Goal: Task Accomplishment & Management: Use online tool/utility

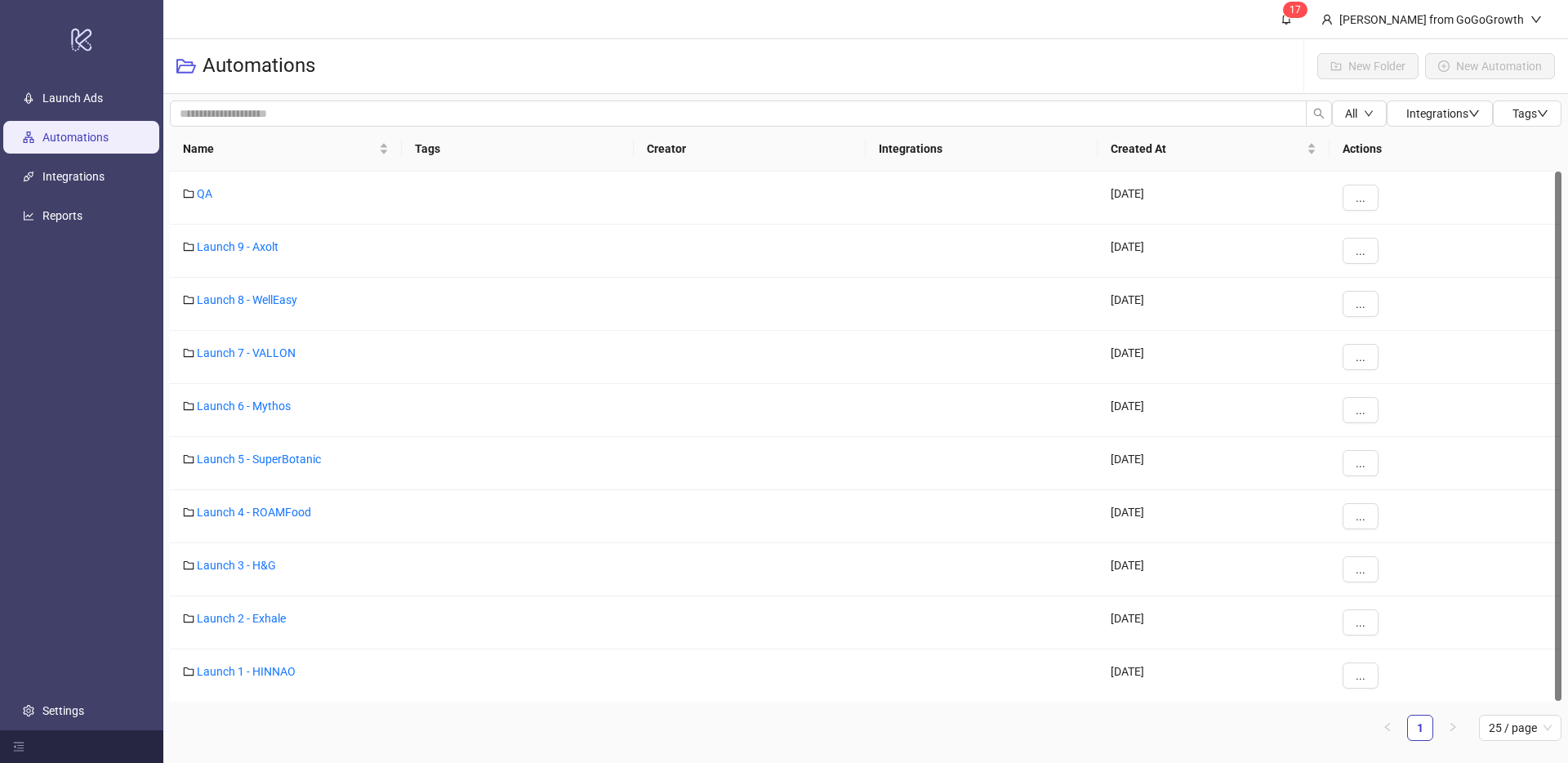
click at [71, 144] on link "Automations" at bounding box center [75, 137] width 66 height 13
click at [69, 171] on link "Integrations" at bounding box center [73, 176] width 62 height 13
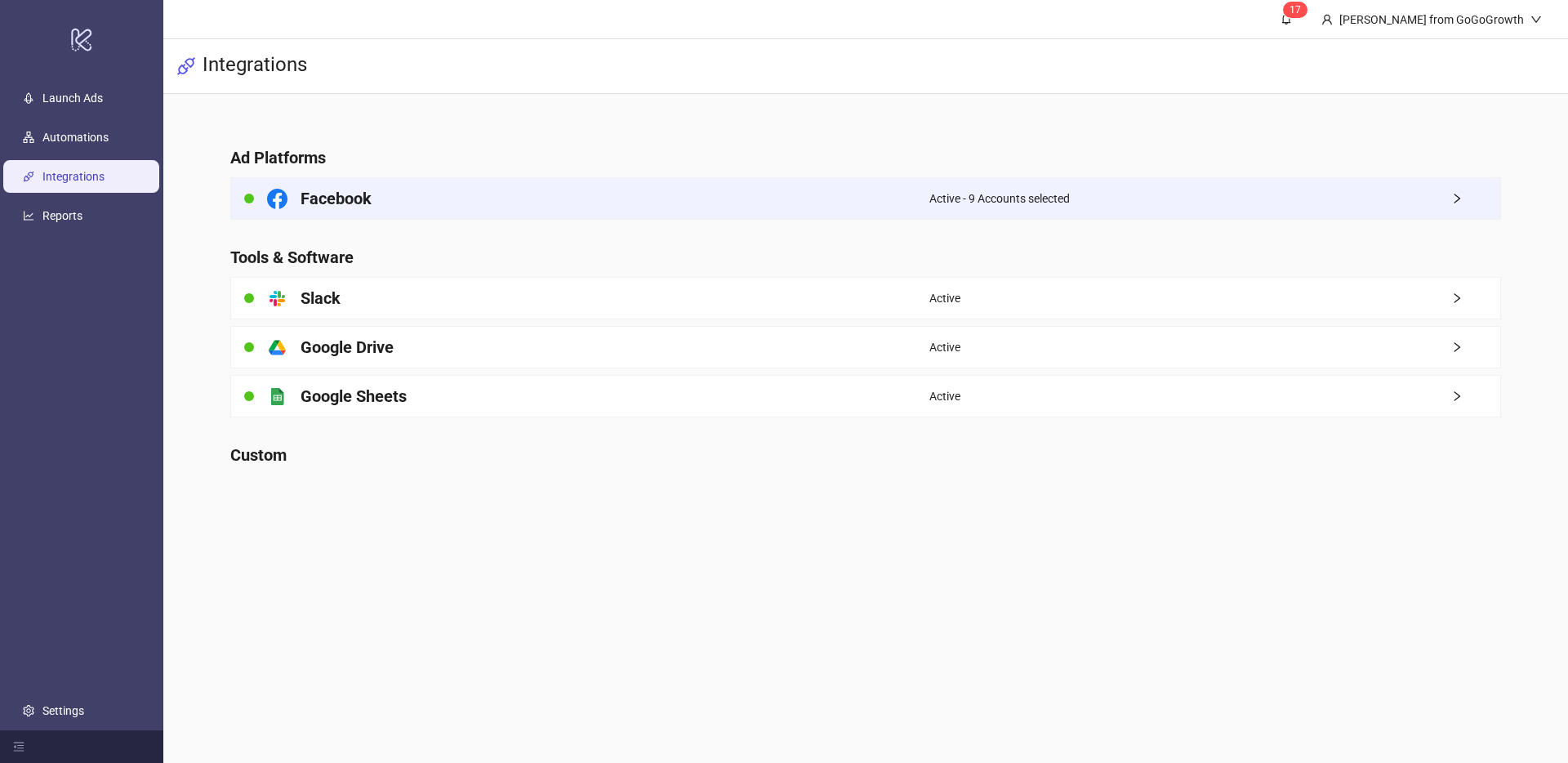
click at [446, 185] on div "Facebook" at bounding box center [580, 198] width 699 height 41
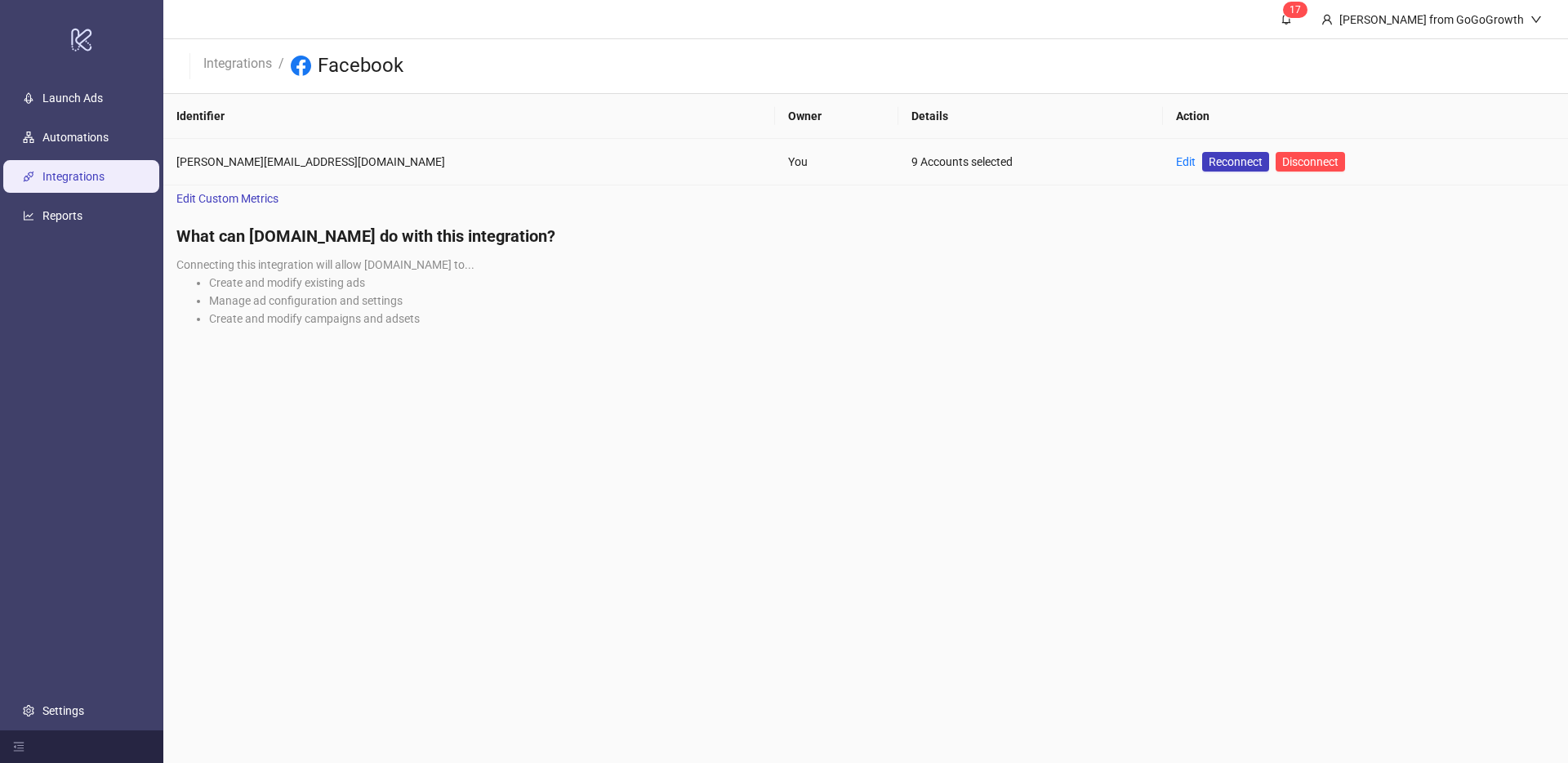
click at [1163, 159] on td "Edit Reconnect Disconnect" at bounding box center [1365, 162] width 405 height 47
click at [1176, 159] on link "Edit" at bounding box center [1186, 162] width 20 height 13
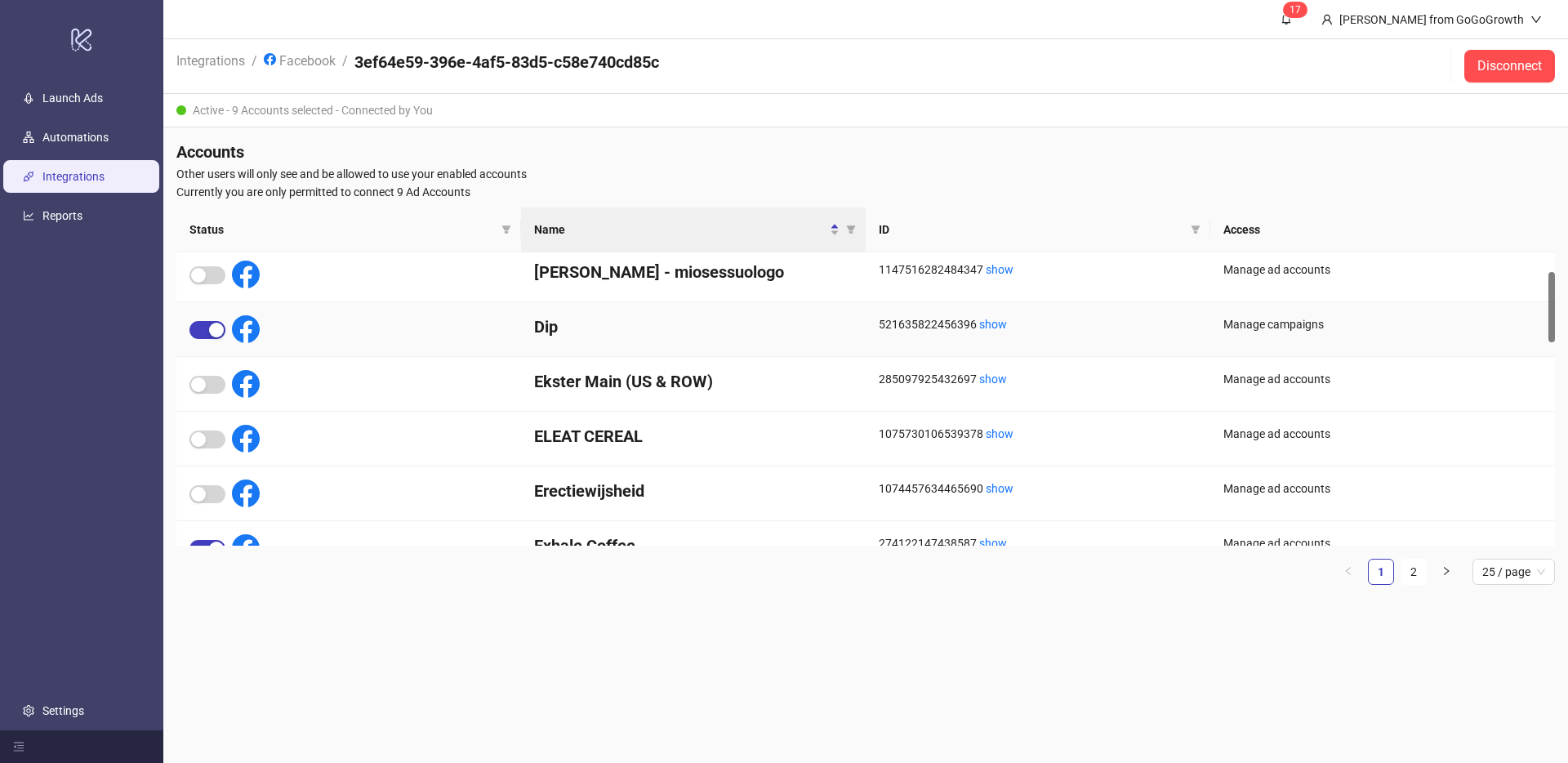
scroll to position [82, 0]
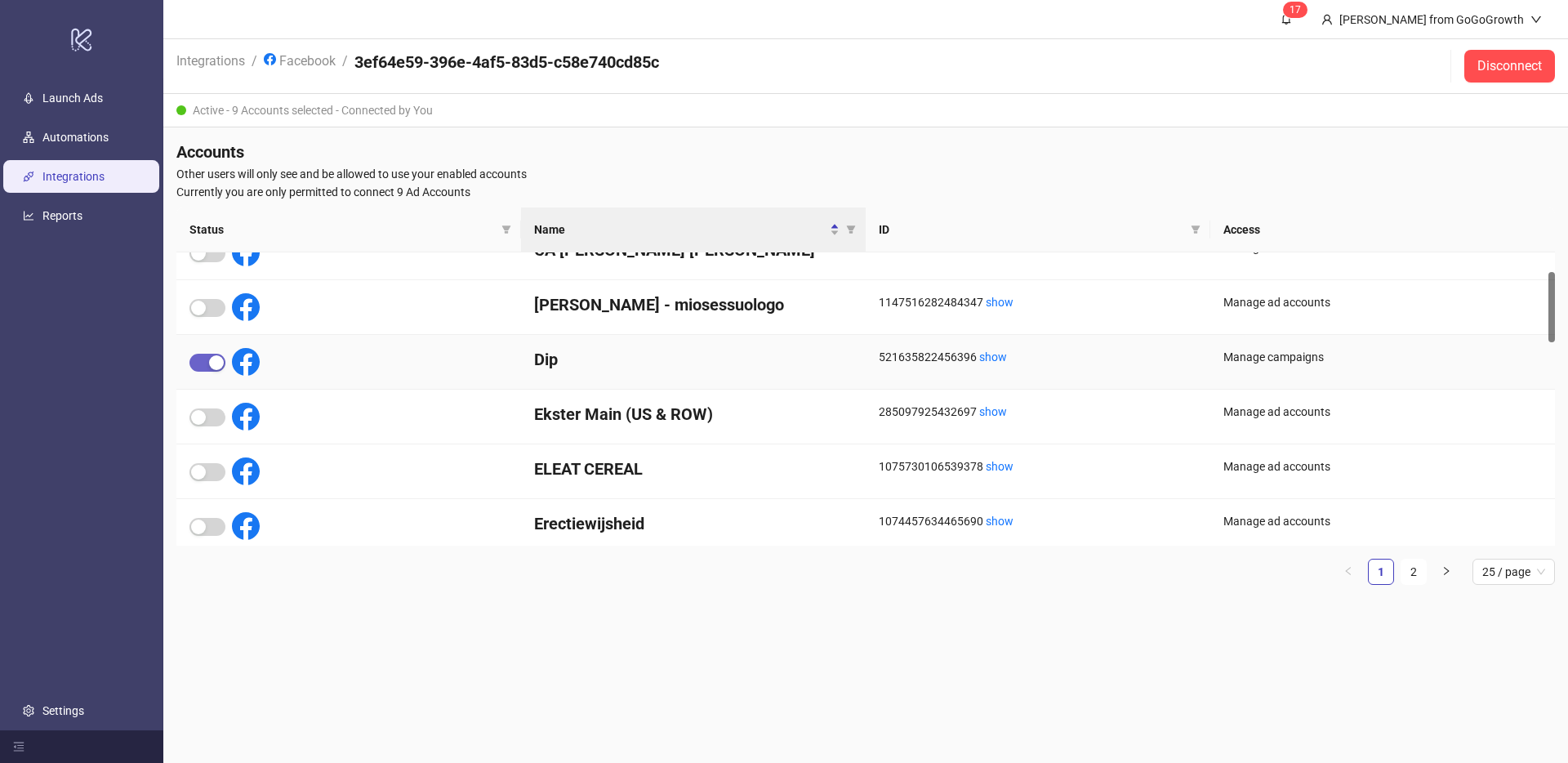
click at [209, 359] on div "button" at bounding box center [215, 362] width 14 height 14
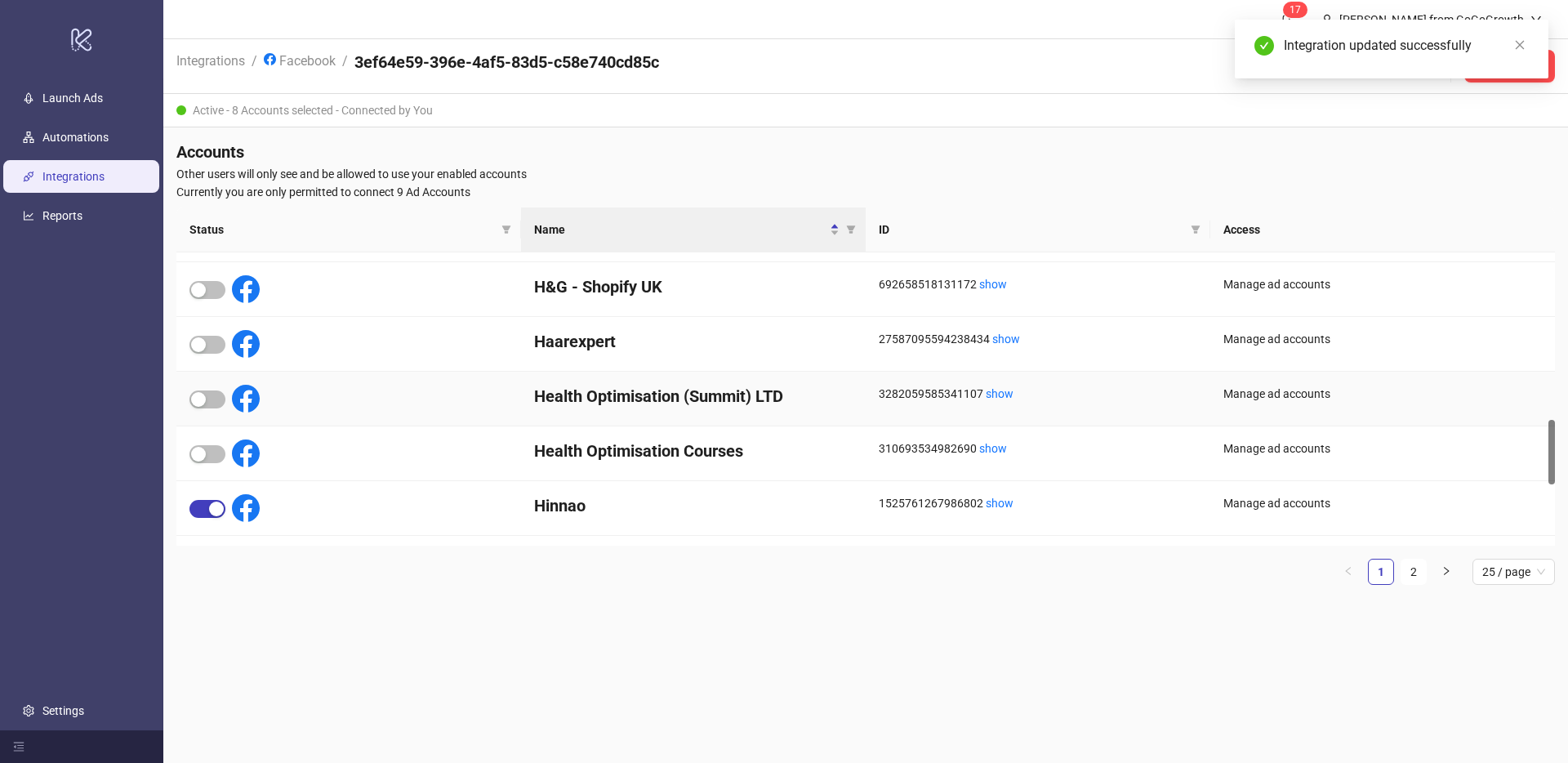
scroll to position [1075, 0]
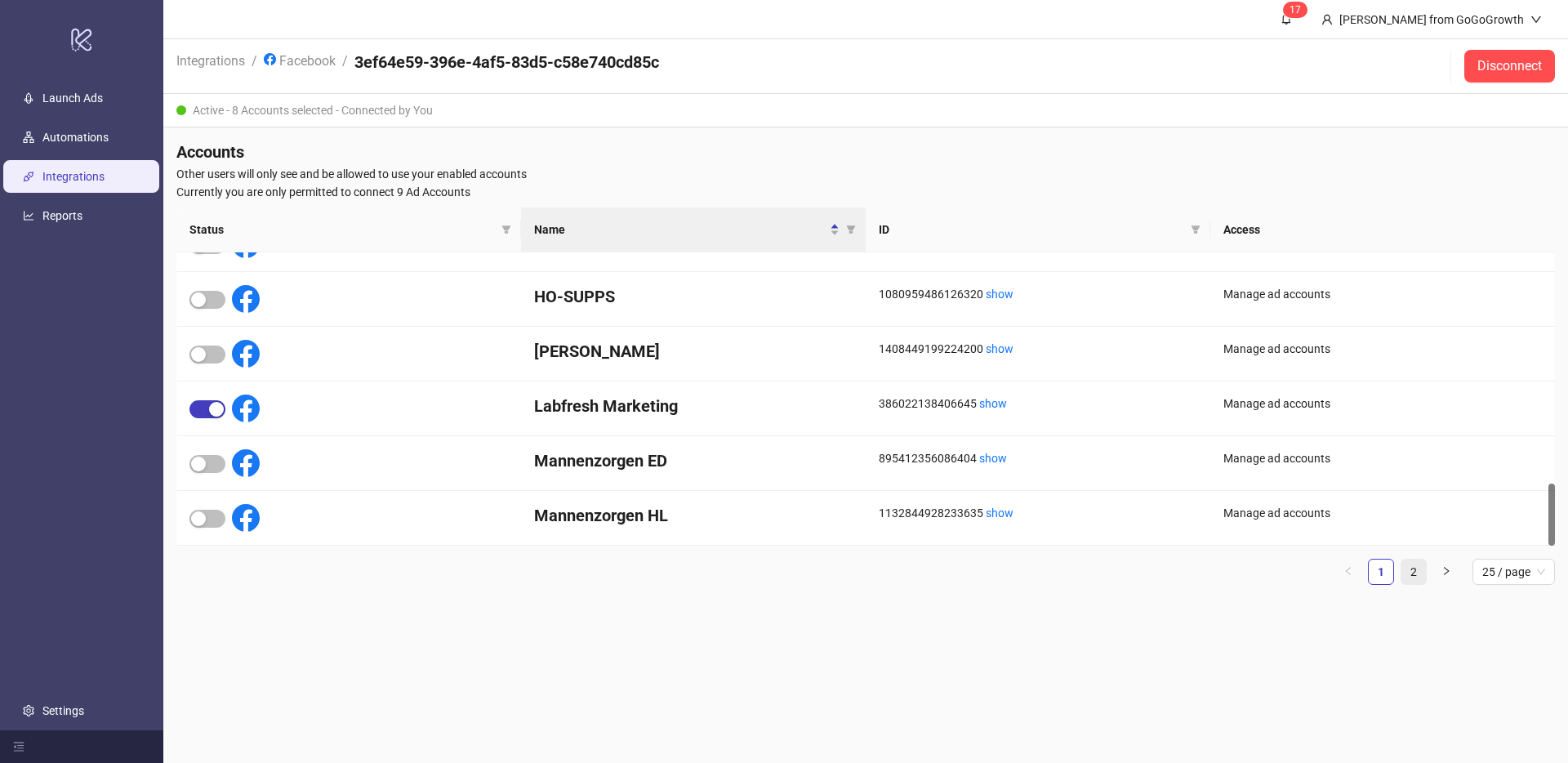
click at [1412, 573] on link "2" at bounding box center [1414, 572] width 25 height 25
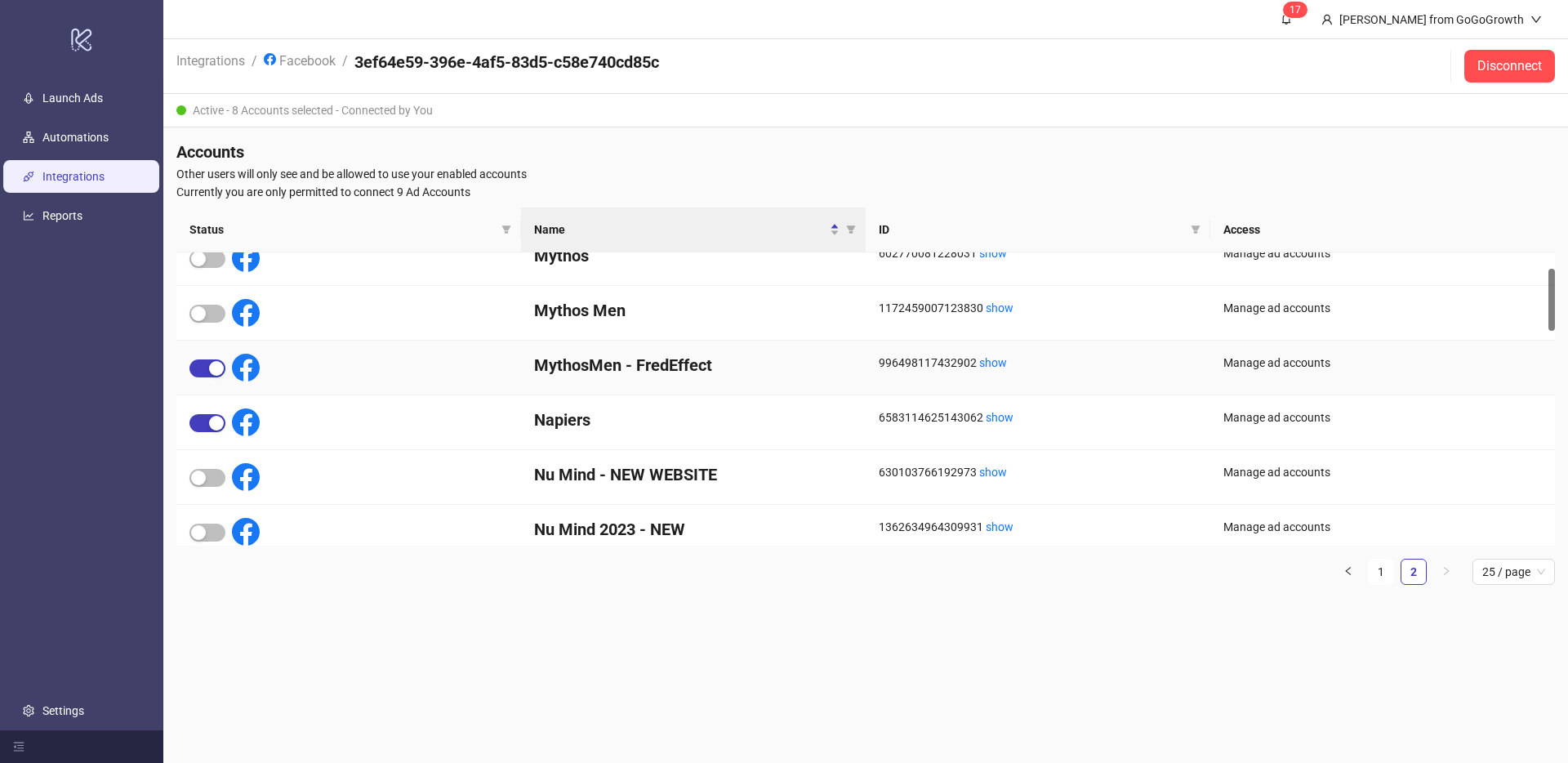
scroll to position [185, 0]
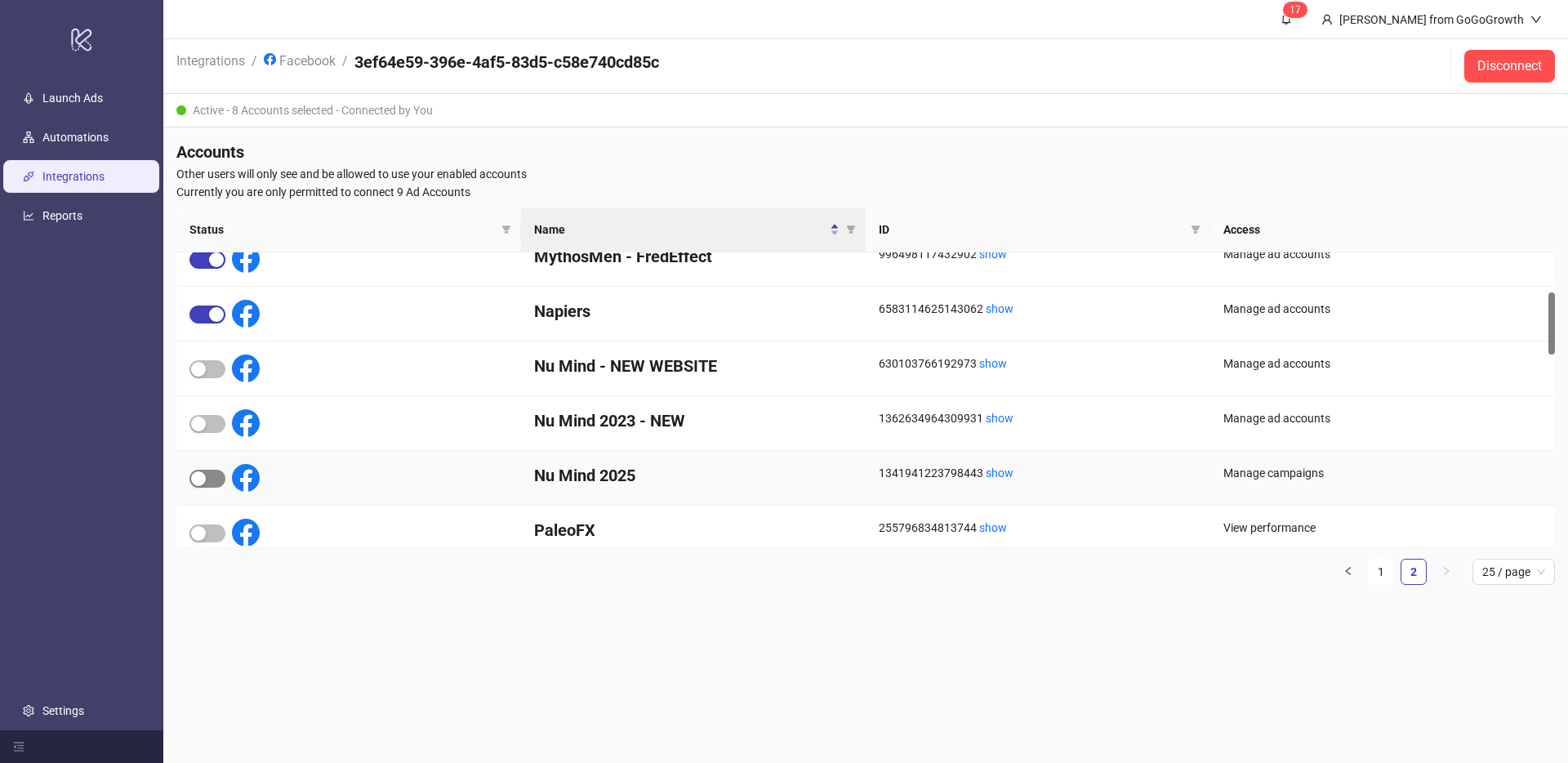
click at [201, 477] on div "button" at bounding box center [197, 478] width 14 height 14
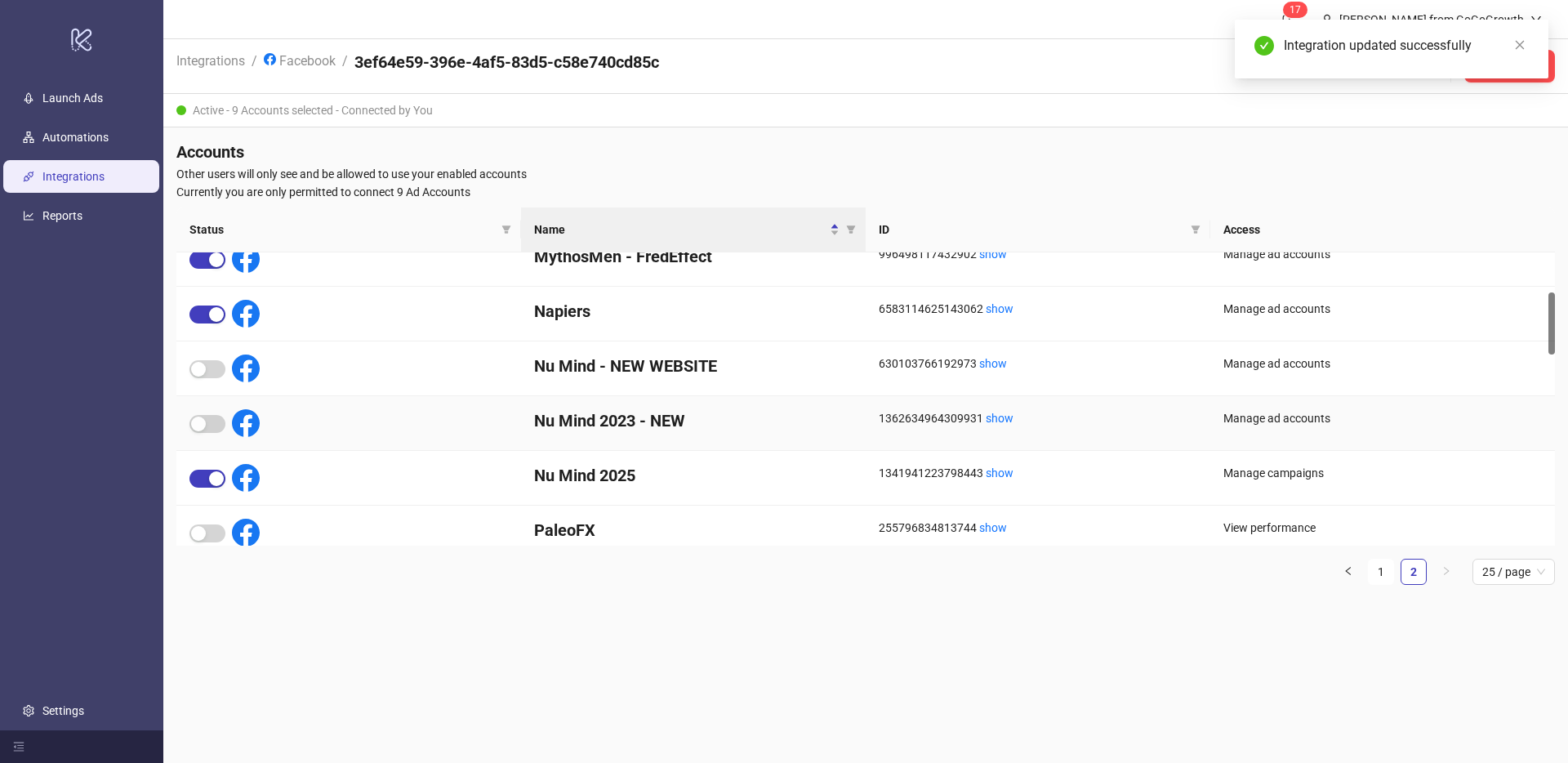
scroll to position [196, 0]
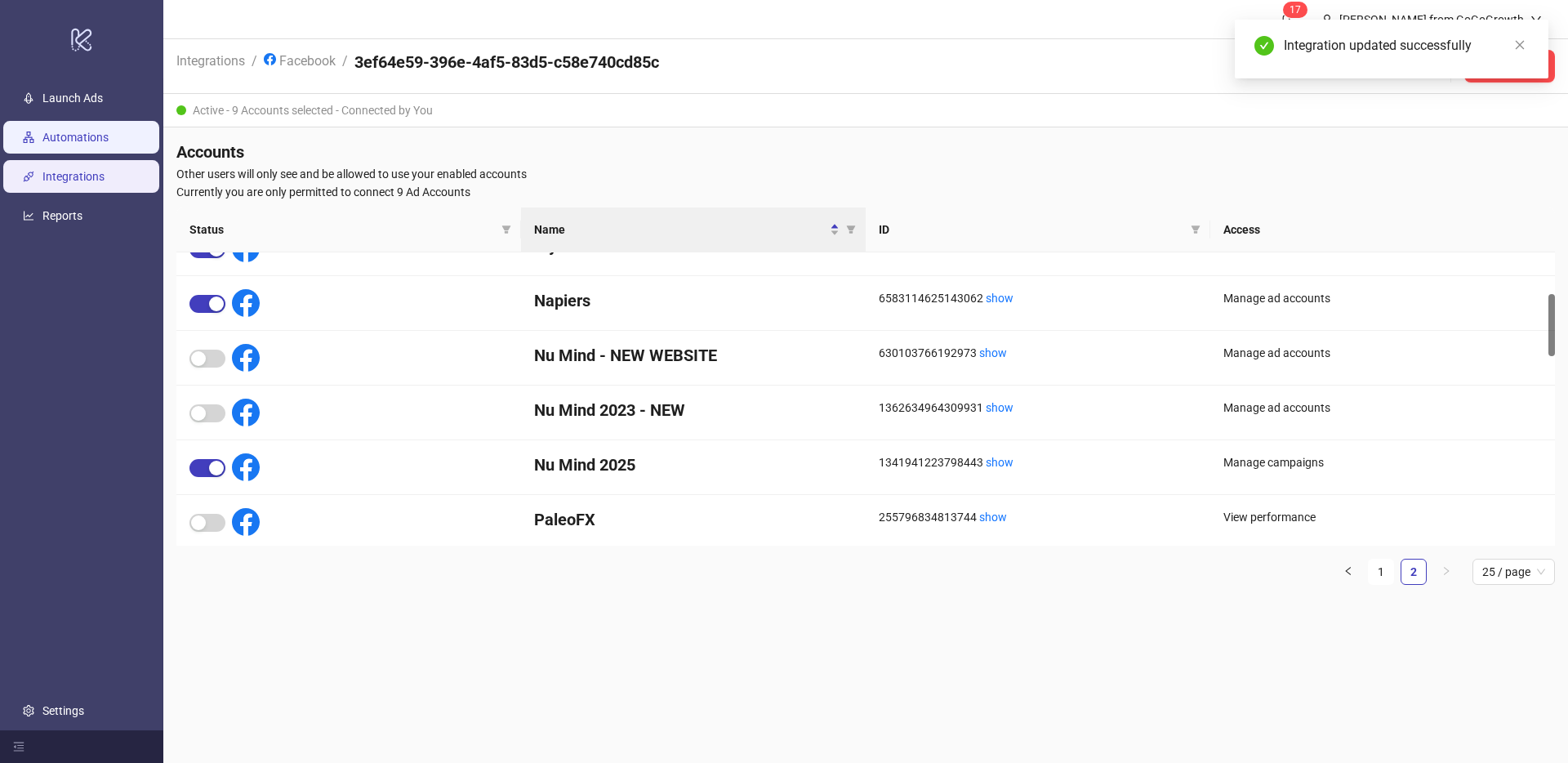
click at [92, 131] on link "Automations" at bounding box center [75, 137] width 66 height 13
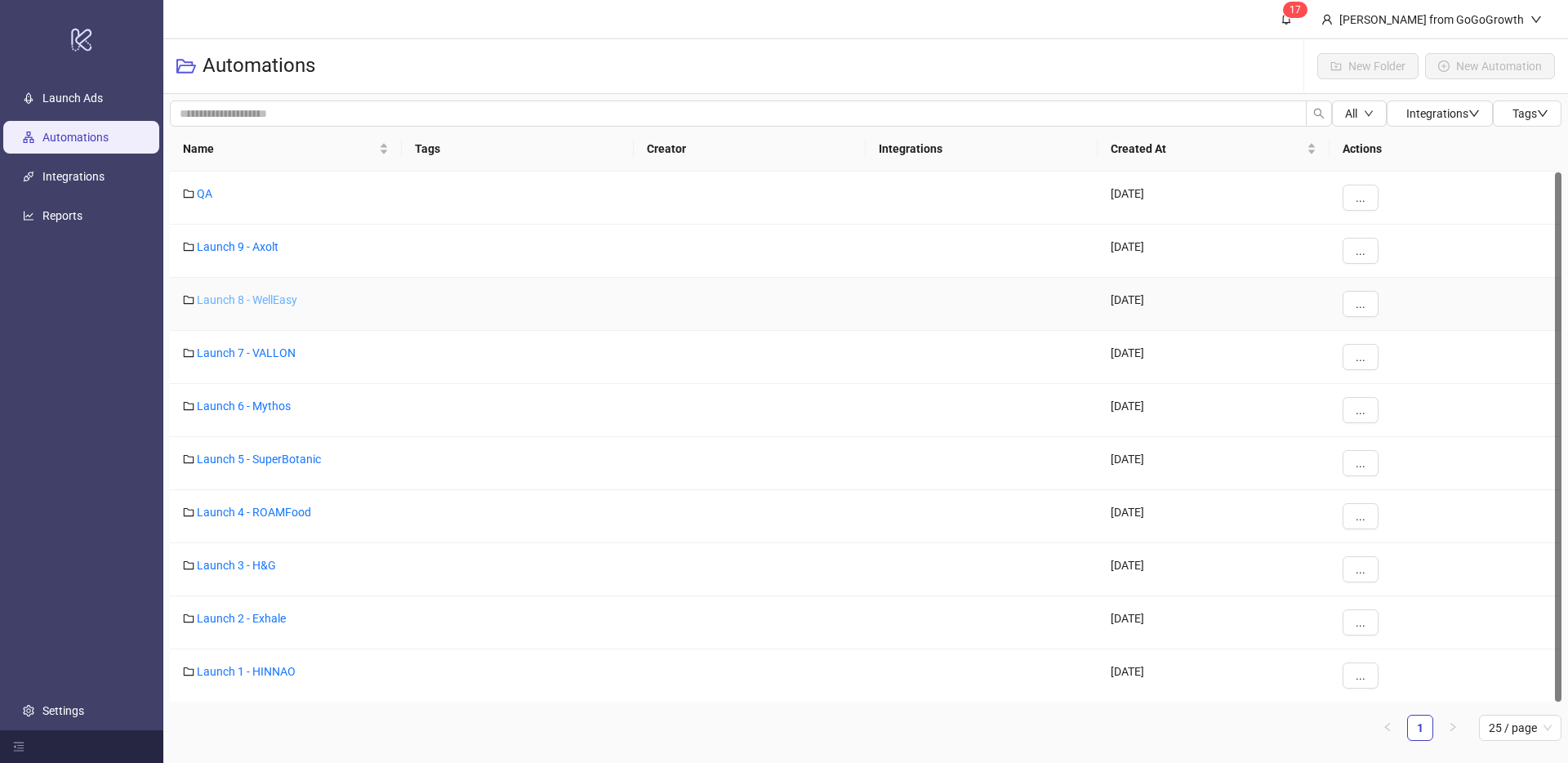
scroll to position [1, 0]
click at [259, 302] on link "Launch 8 - WellEasy" at bounding box center [246, 299] width 100 height 13
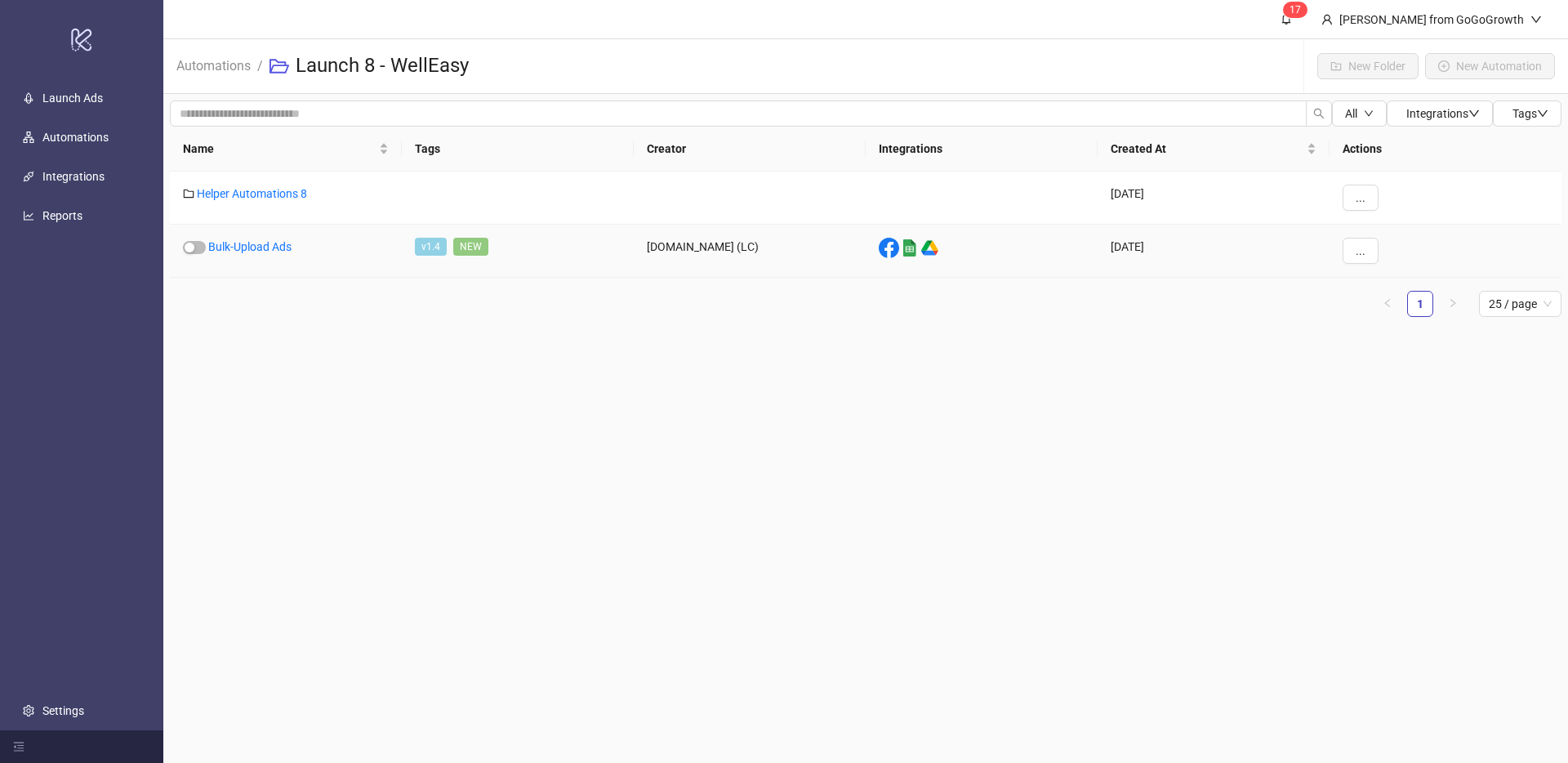
click at [275, 254] on div "Bulk-Upload Ads" at bounding box center [285, 252] width 232 height 53
click at [275, 250] on link "Bulk-Upload Ads" at bounding box center [249, 247] width 83 height 13
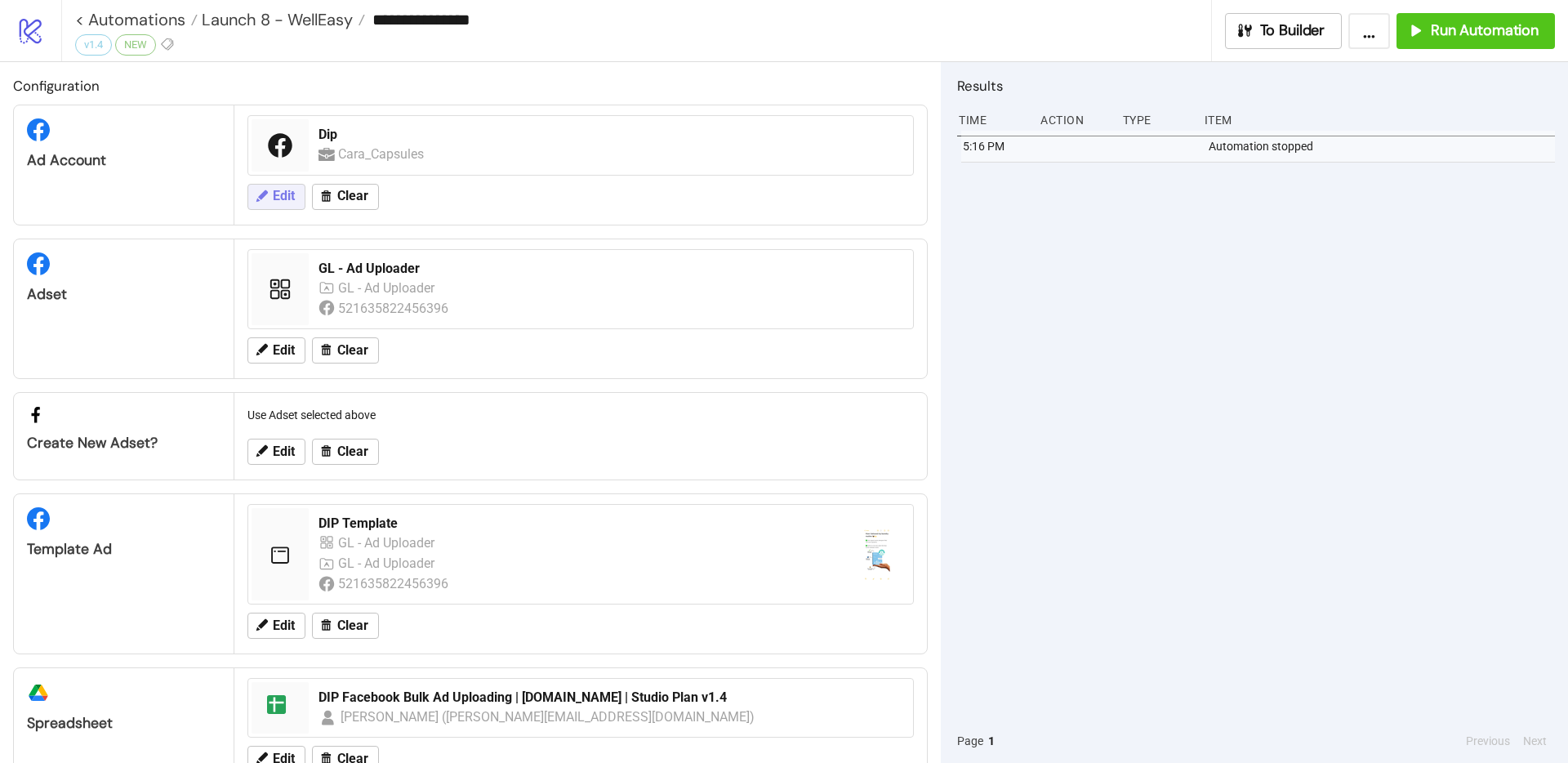
click at [288, 193] on span "Edit" at bounding box center [283, 196] width 22 height 14
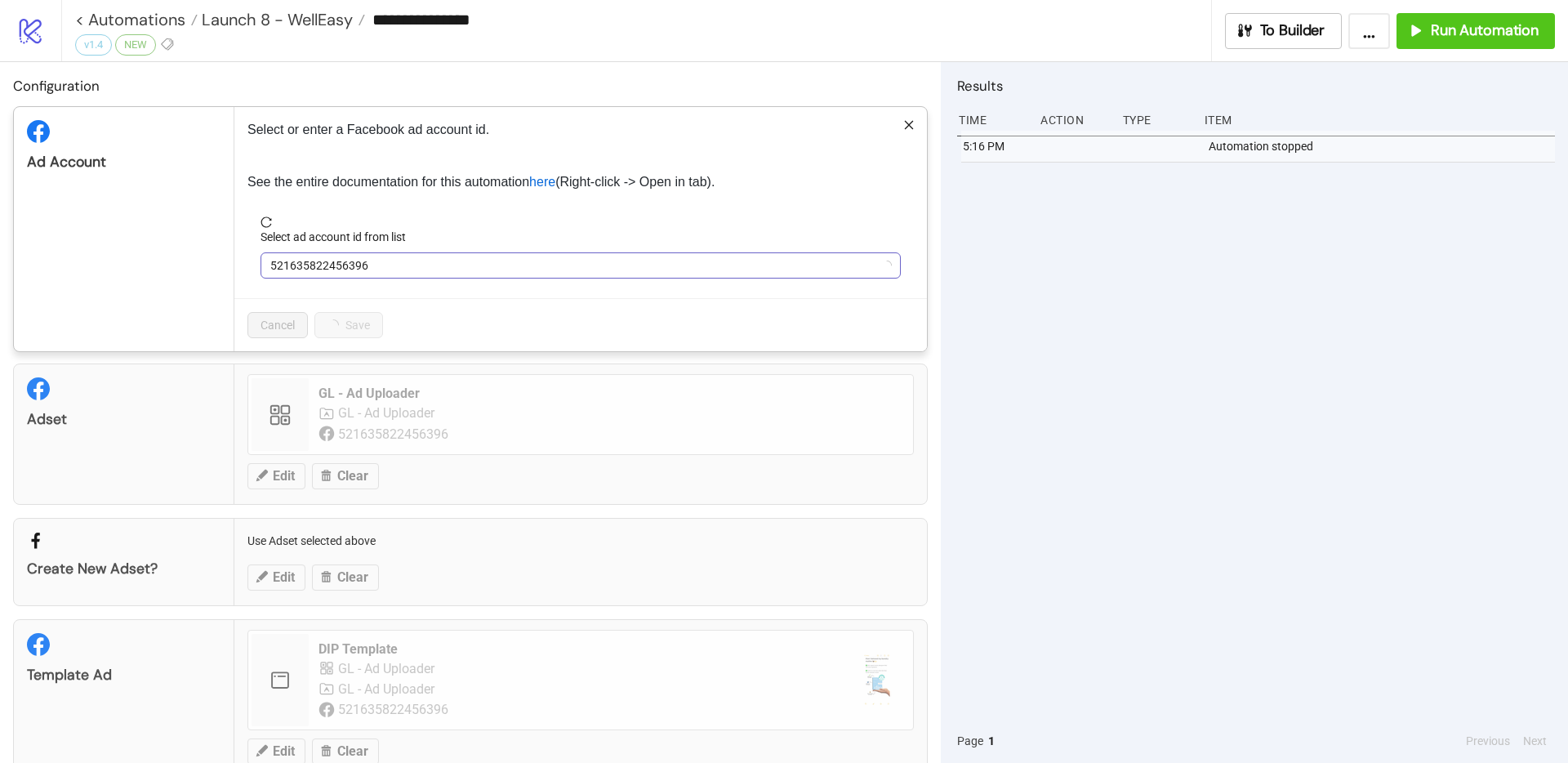
click at [362, 269] on span "521635822456396" at bounding box center [580, 266] width 621 height 25
click at [393, 259] on span "Dip" at bounding box center [580, 266] width 621 height 25
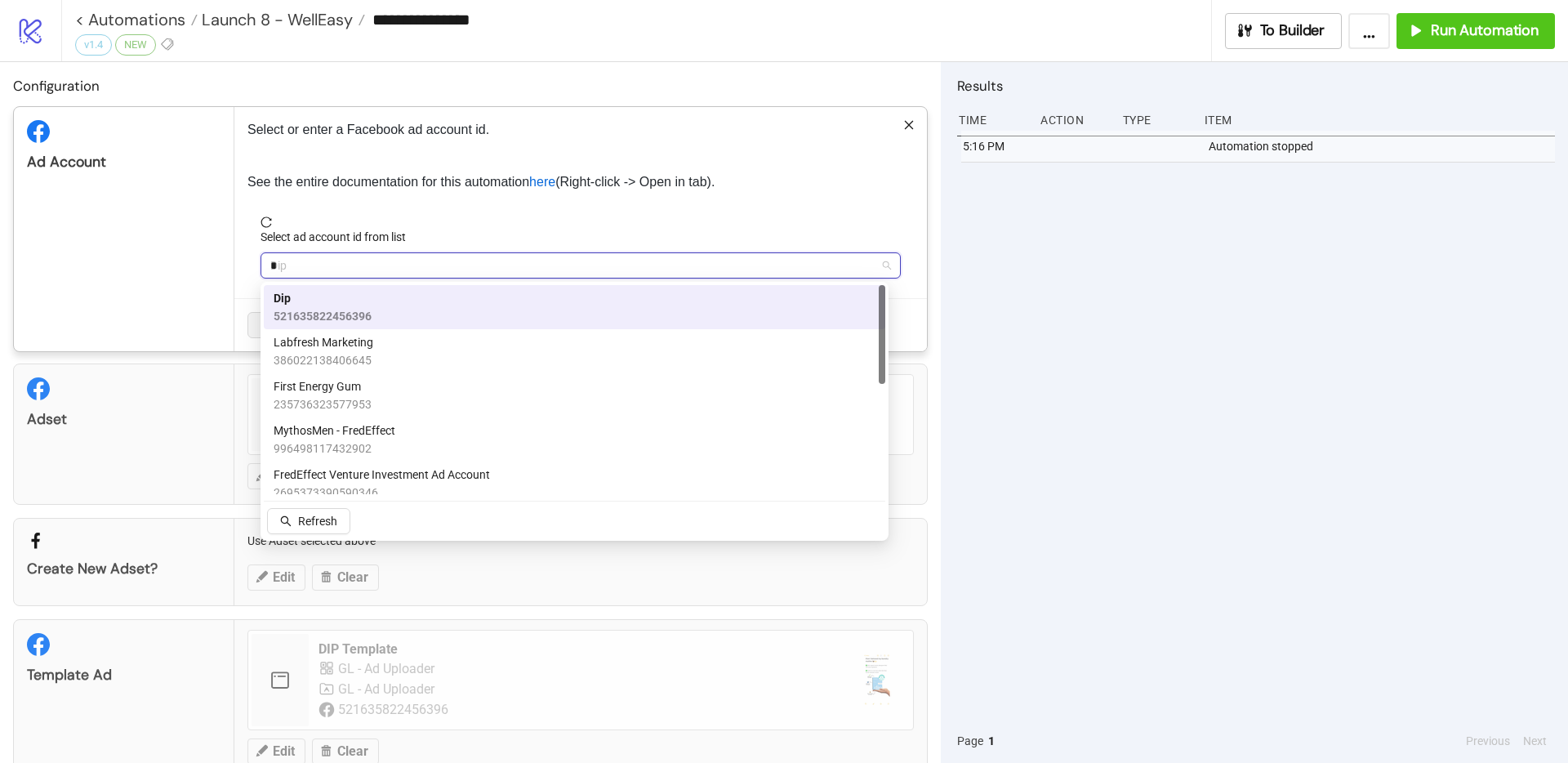
type input "**"
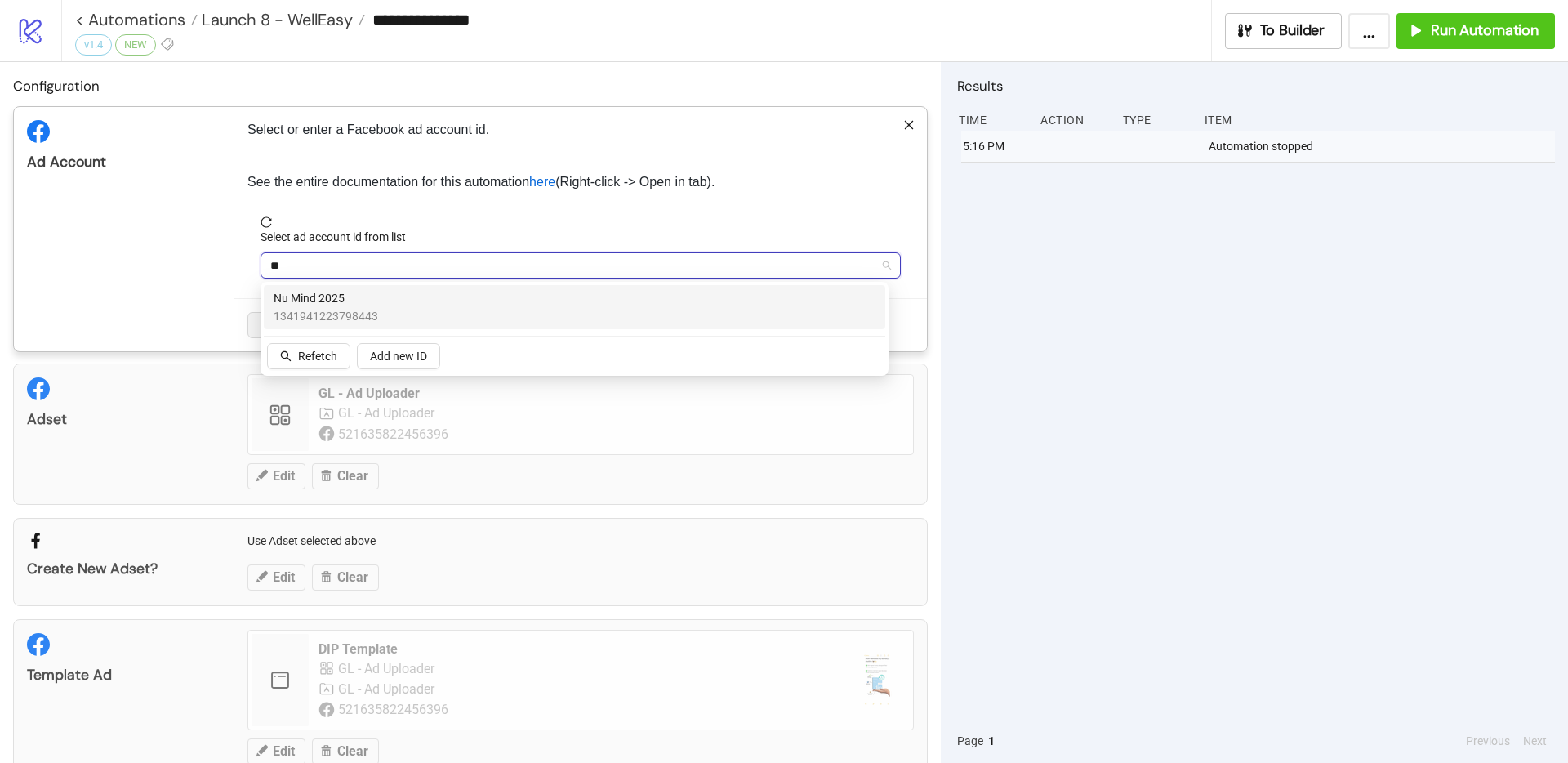
click at [402, 290] on div "Nu Mind 2025 1341941223798443" at bounding box center [574, 307] width 601 height 36
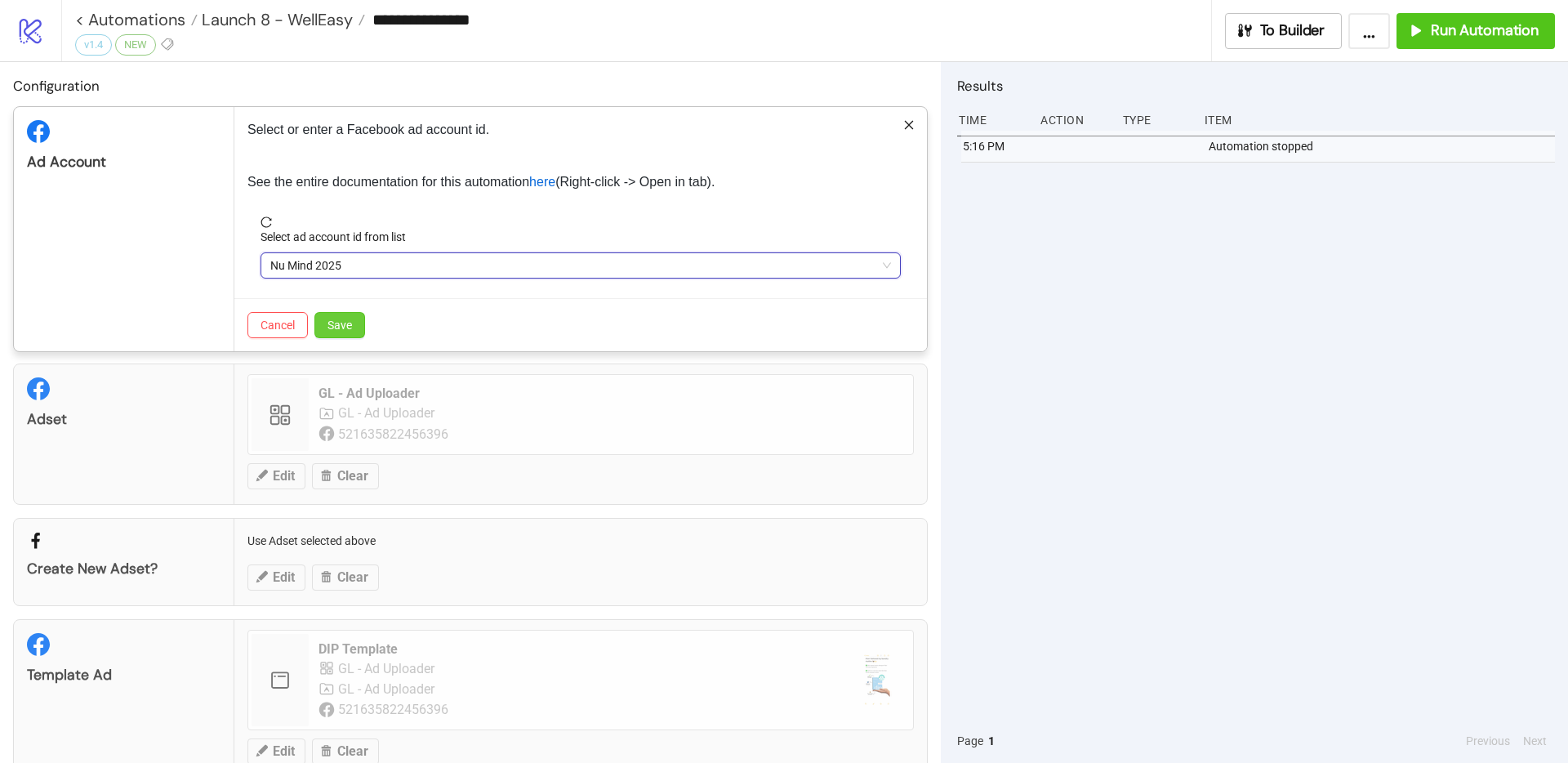
click at [362, 326] on button "Save" at bounding box center [339, 324] width 51 height 26
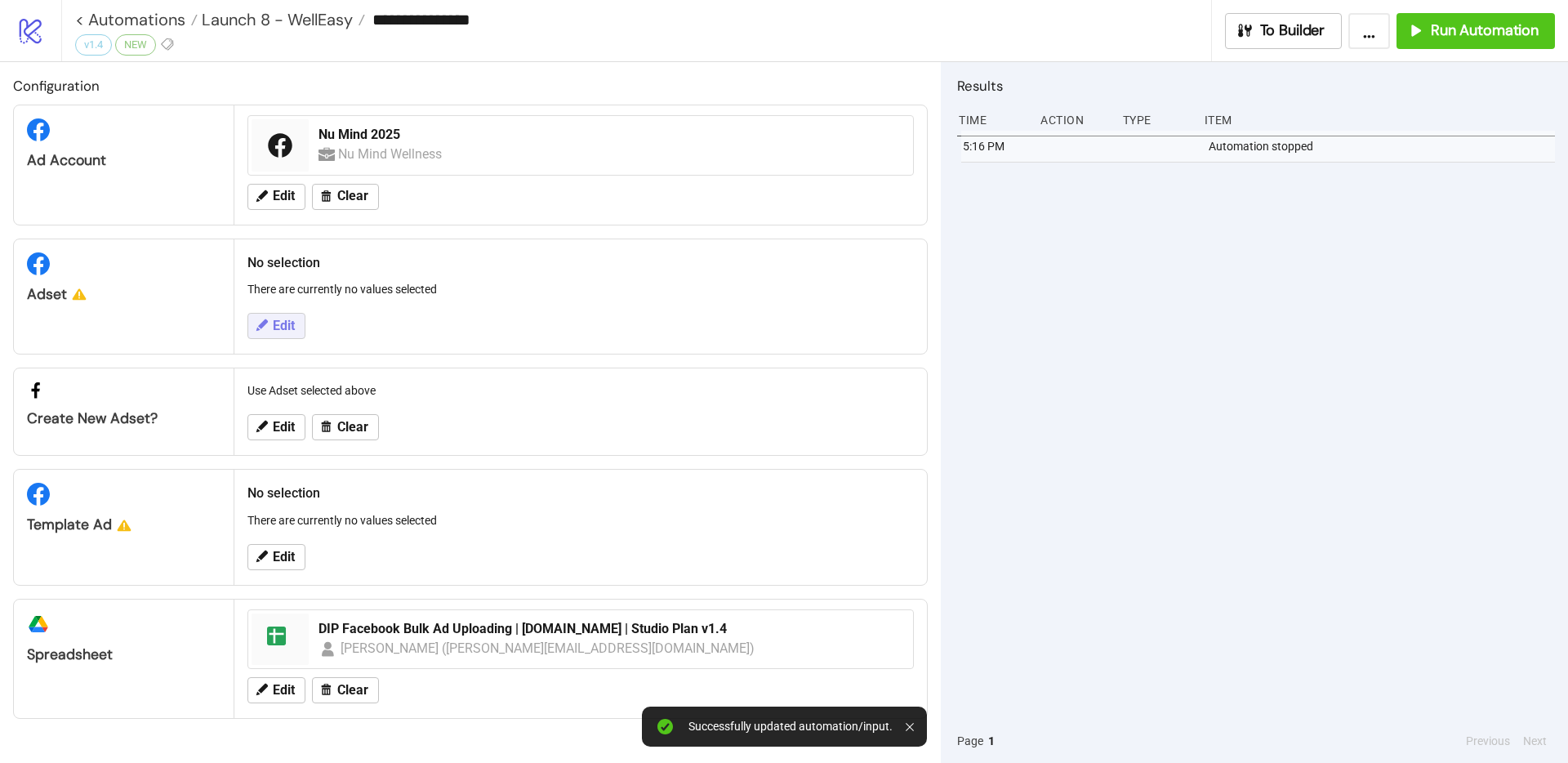
click at [281, 322] on span "Edit" at bounding box center [283, 325] width 22 height 14
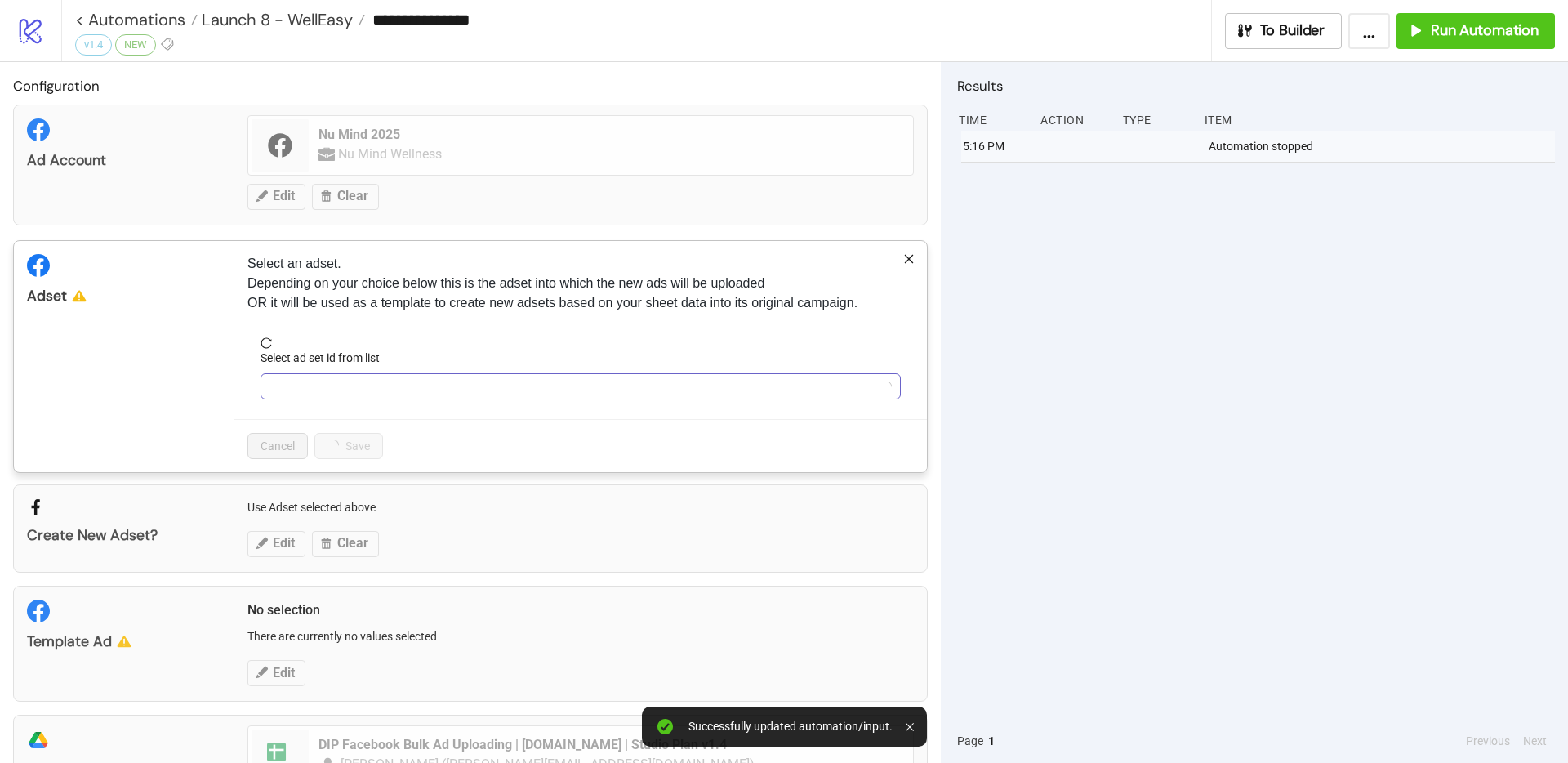
click at [370, 380] on input "Select ad set id from list" at bounding box center [574, 386] width 606 height 25
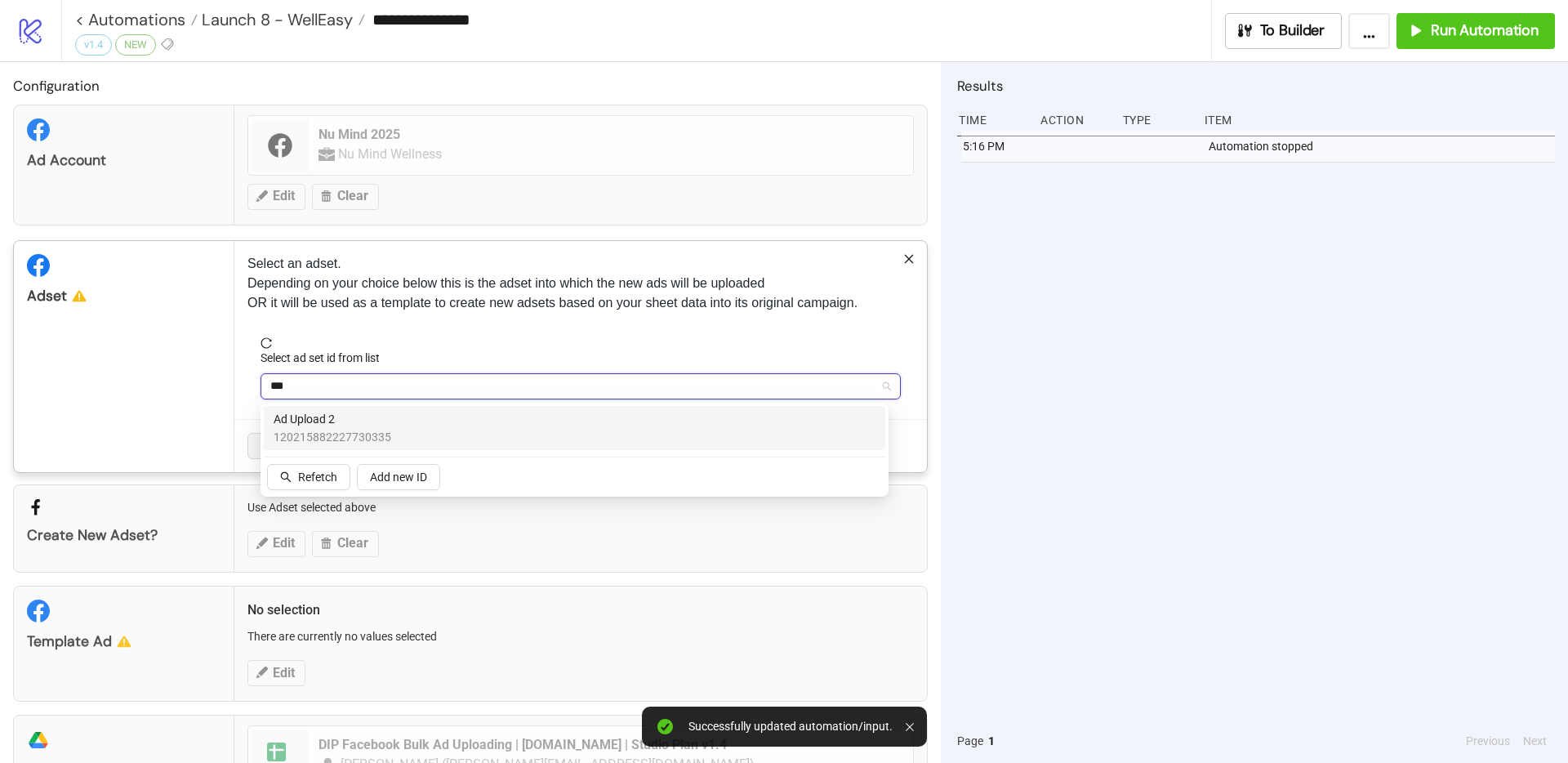
type input "****"
click at [372, 406] on div "Ad Upload 2 120215882227730335" at bounding box center [575, 428] width 621 height 44
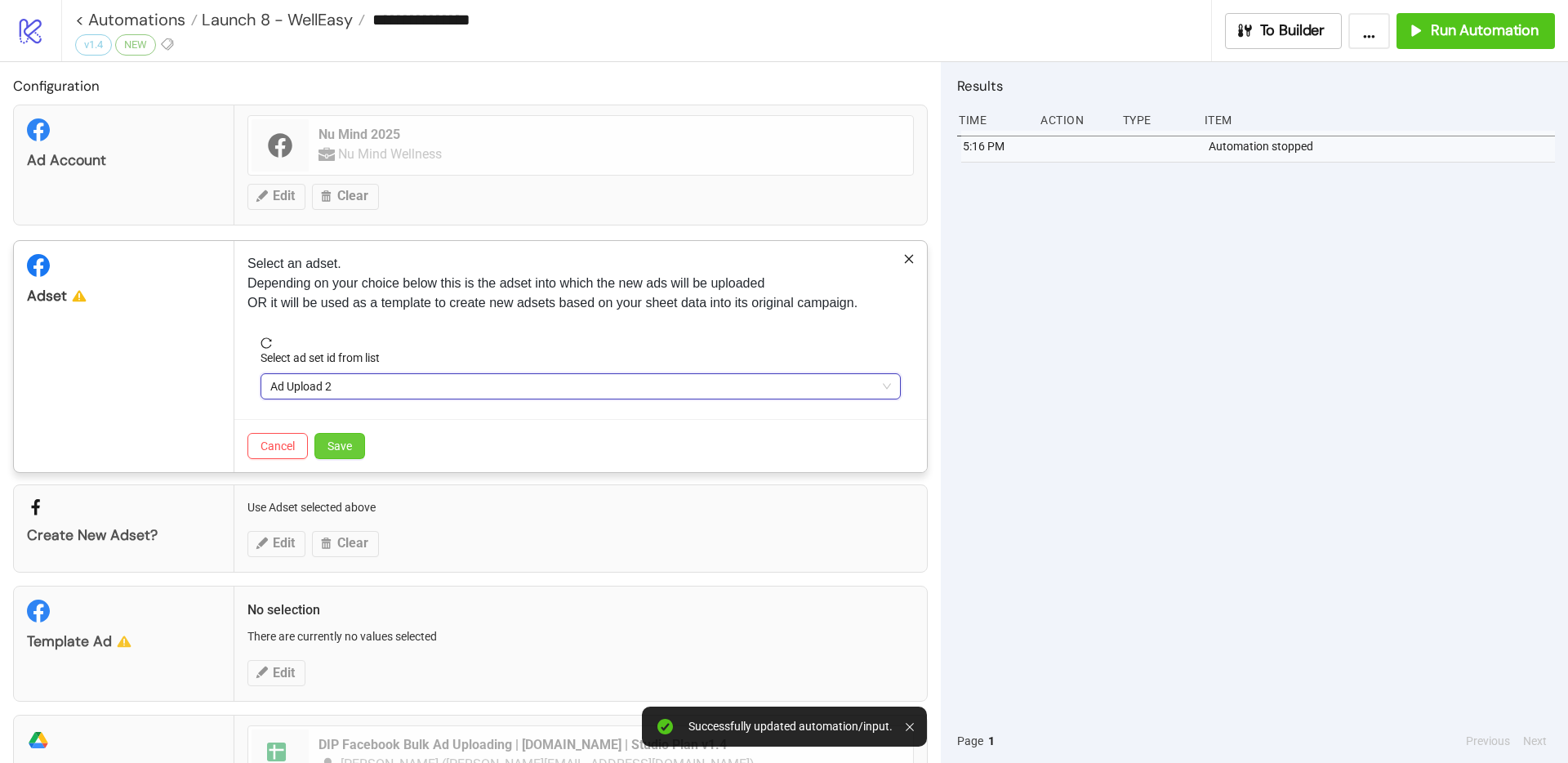
click at [362, 440] on button "Save" at bounding box center [339, 445] width 51 height 26
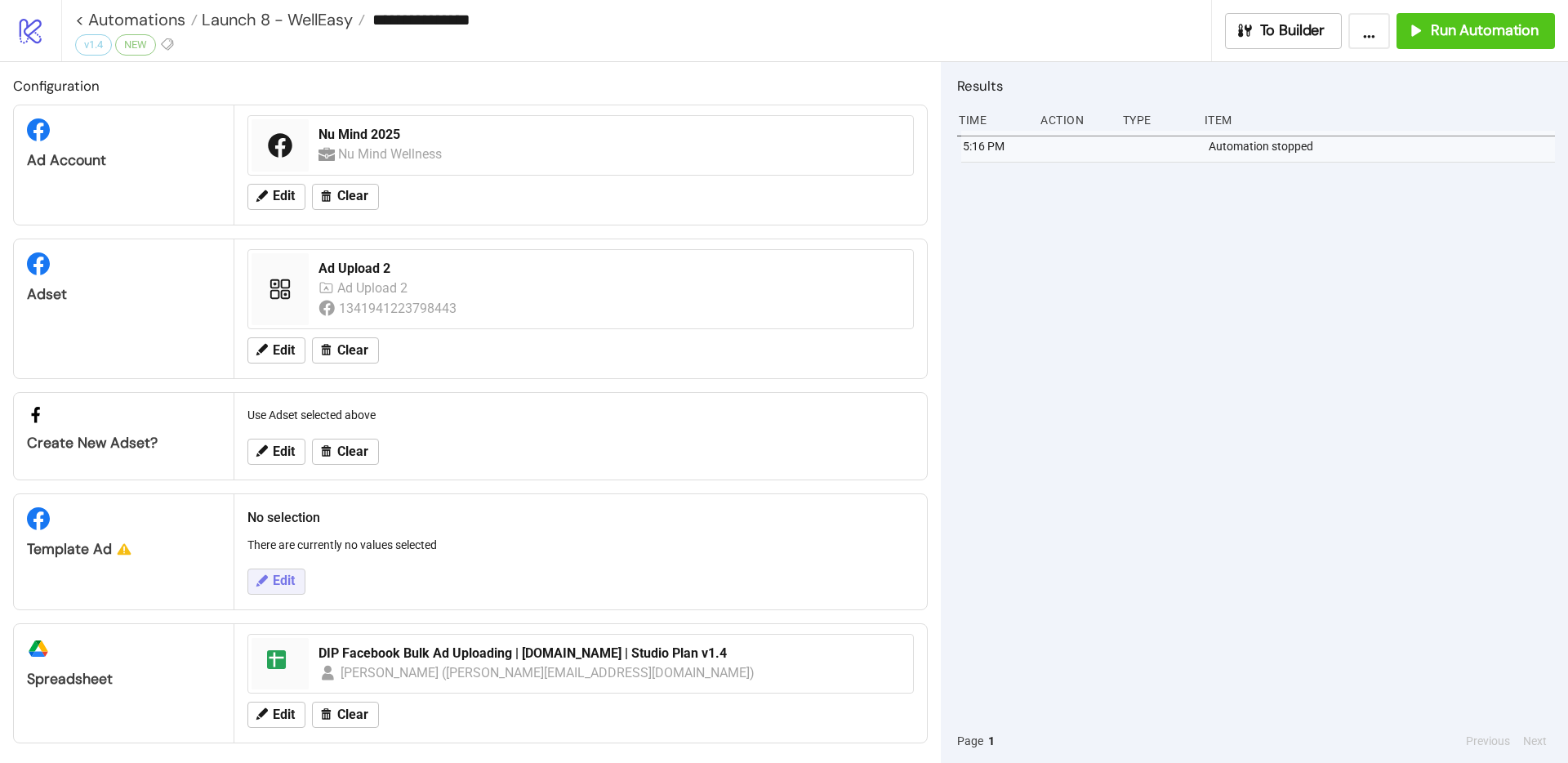
click at [285, 573] on span "Edit" at bounding box center [283, 580] width 22 height 14
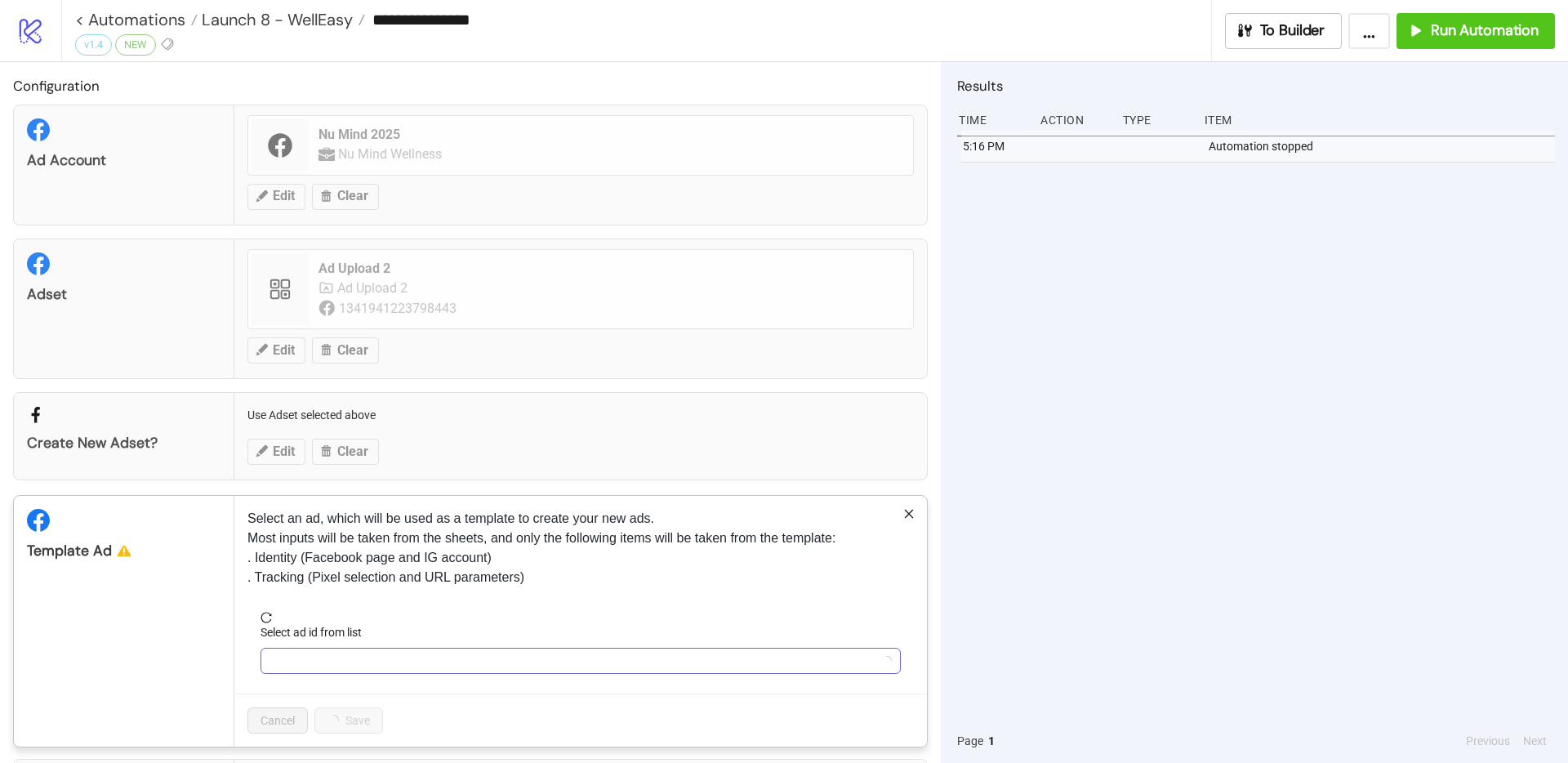
click at [350, 659] on input "Select ad id from list" at bounding box center [574, 661] width 606 height 25
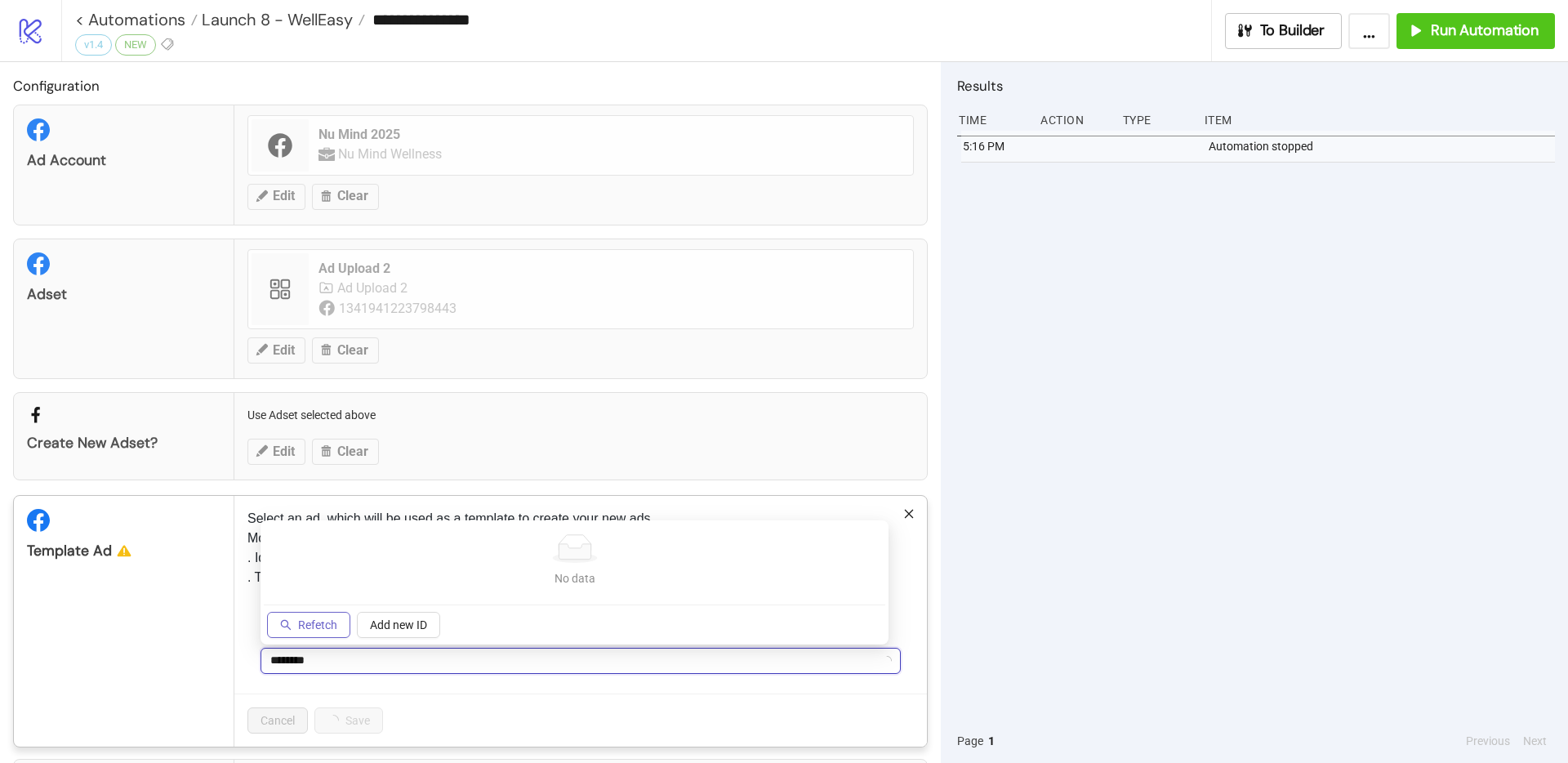
type input "********"
click at [303, 629] on span "Refetch" at bounding box center [317, 626] width 39 height 13
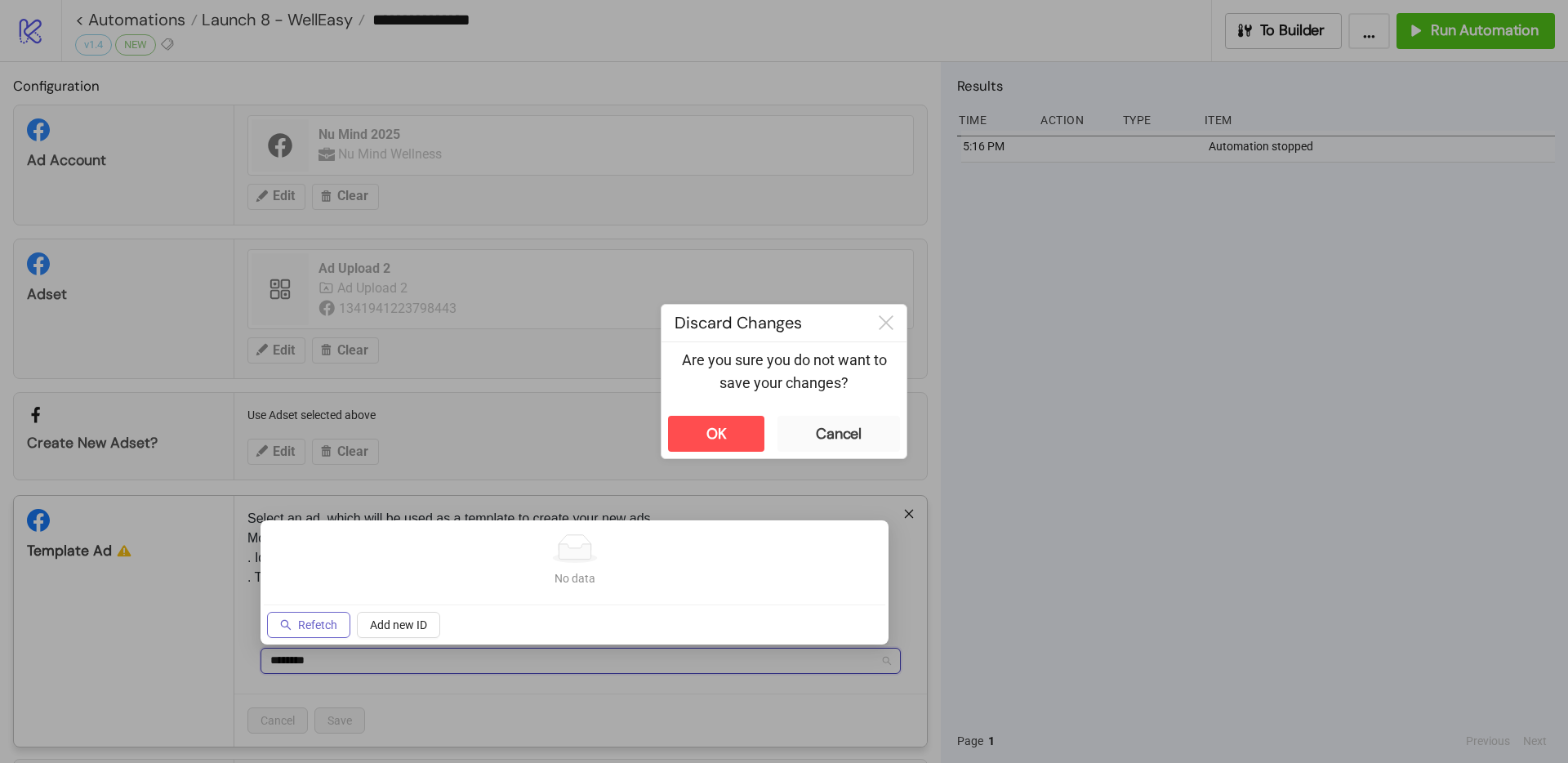
click at [306, 629] on span "Refetch" at bounding box center [317, 626] width 39 height 13
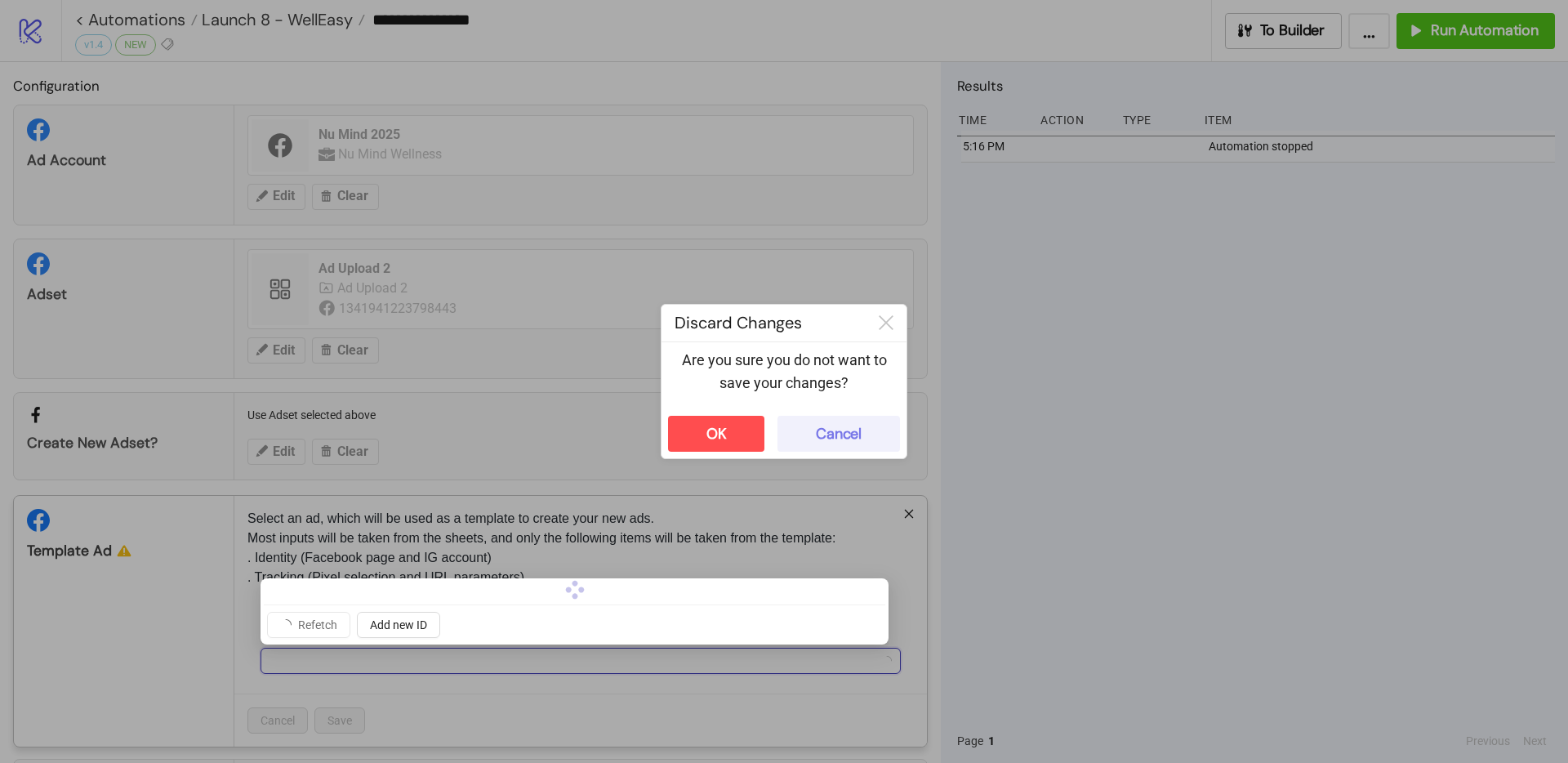
click at [849, 425] on div "Cancel" at bounding box center [839, 435] width 46 height 19
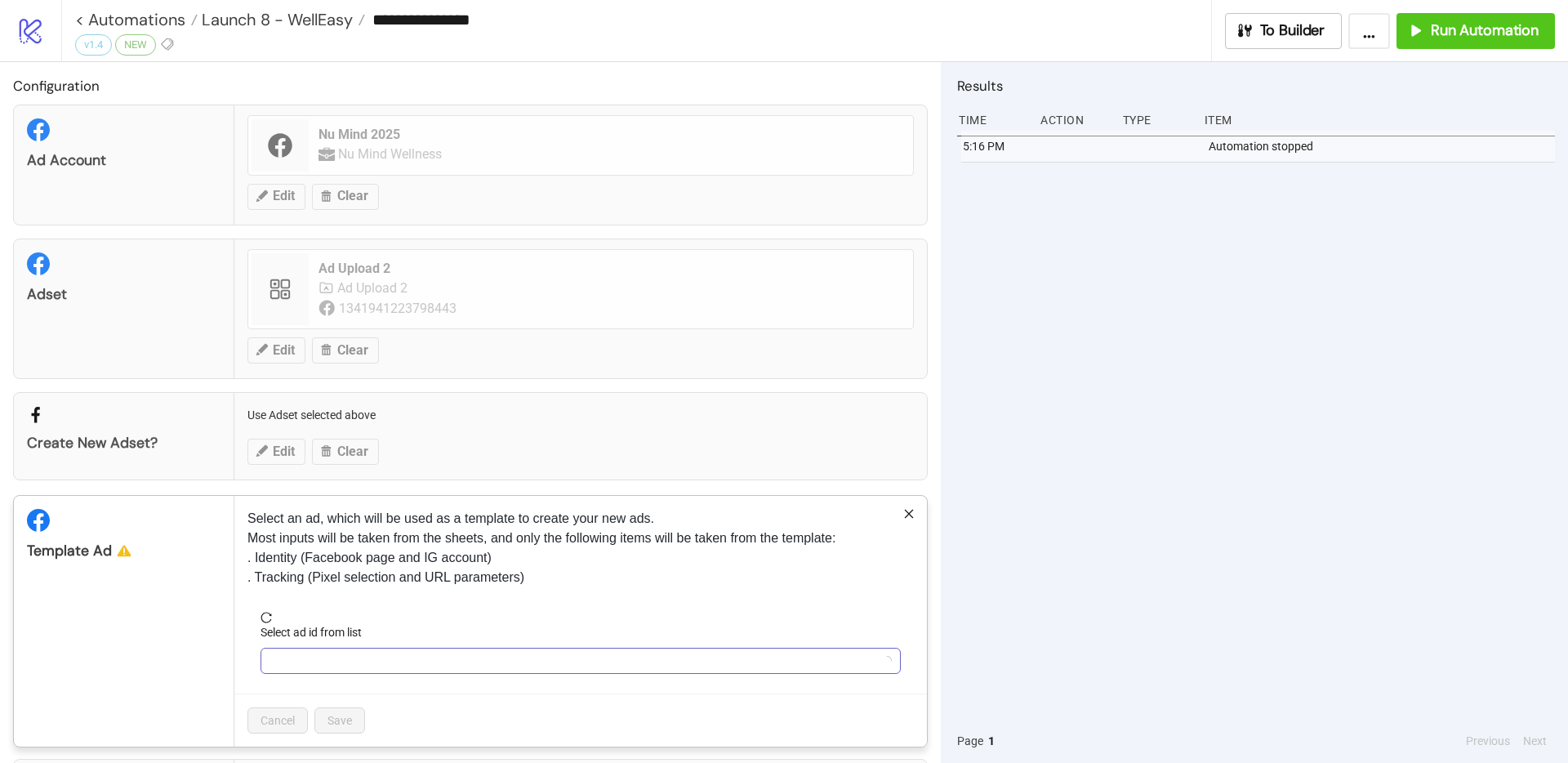
click at [362, 659] on input "Select ad id from list" at bounding box center [574, 661] width 606 height 25
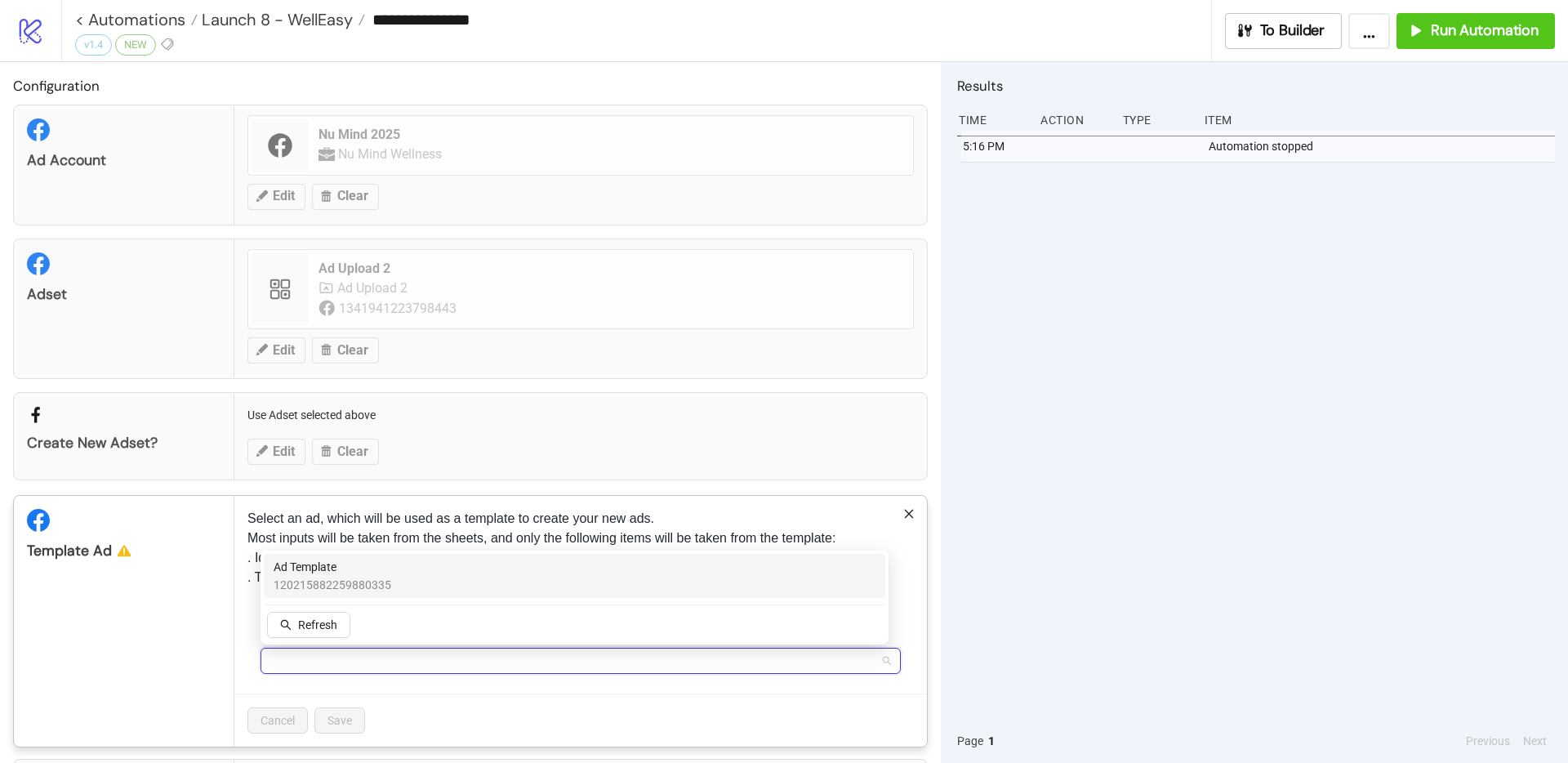
click at [317, 583] on span "120215882259880335" at bounding box center [332, 585] width 117 height 18
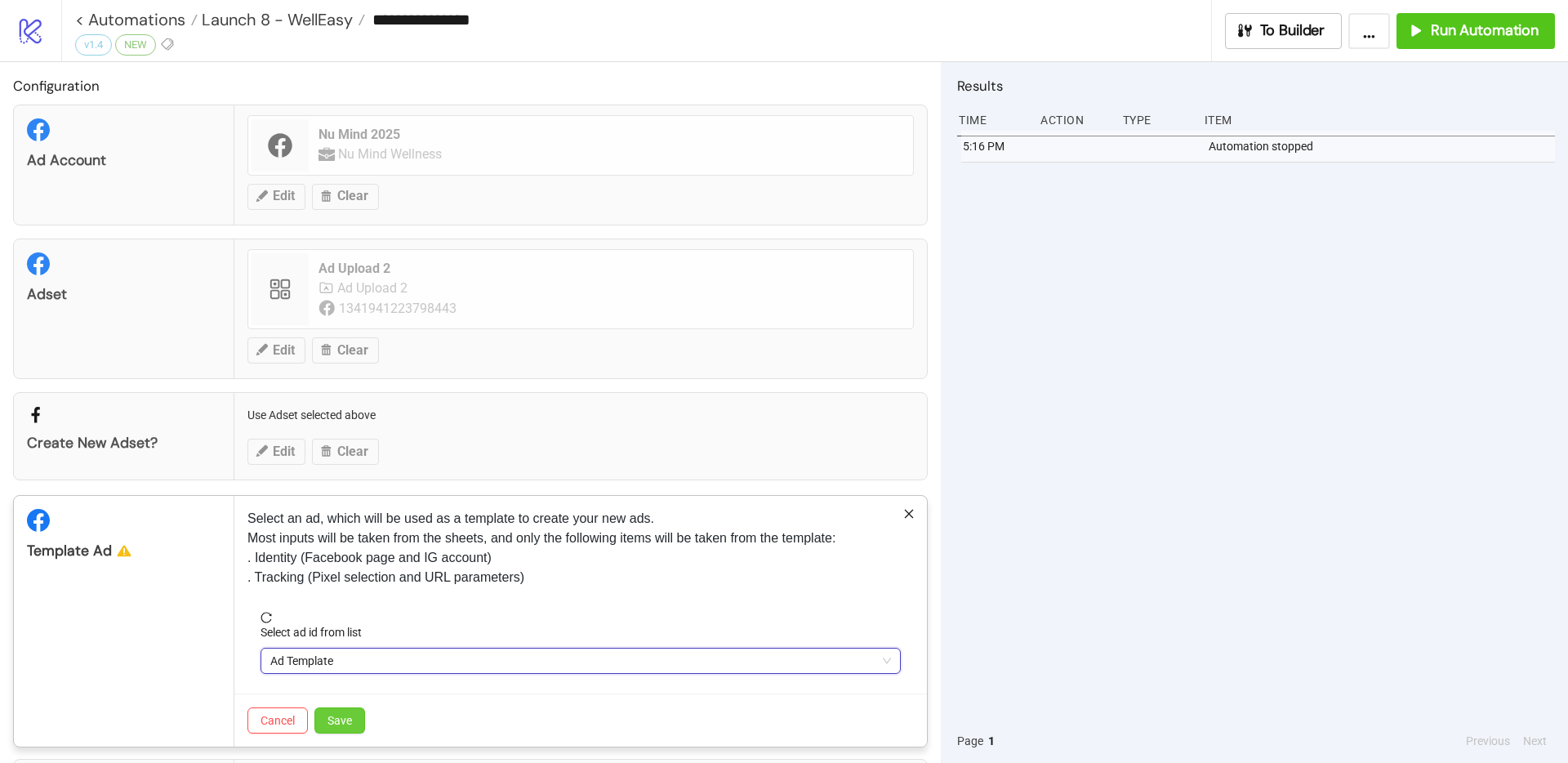
click at [343, 720] on span "Save" at bounding box center [340, 721] width 25 height 13
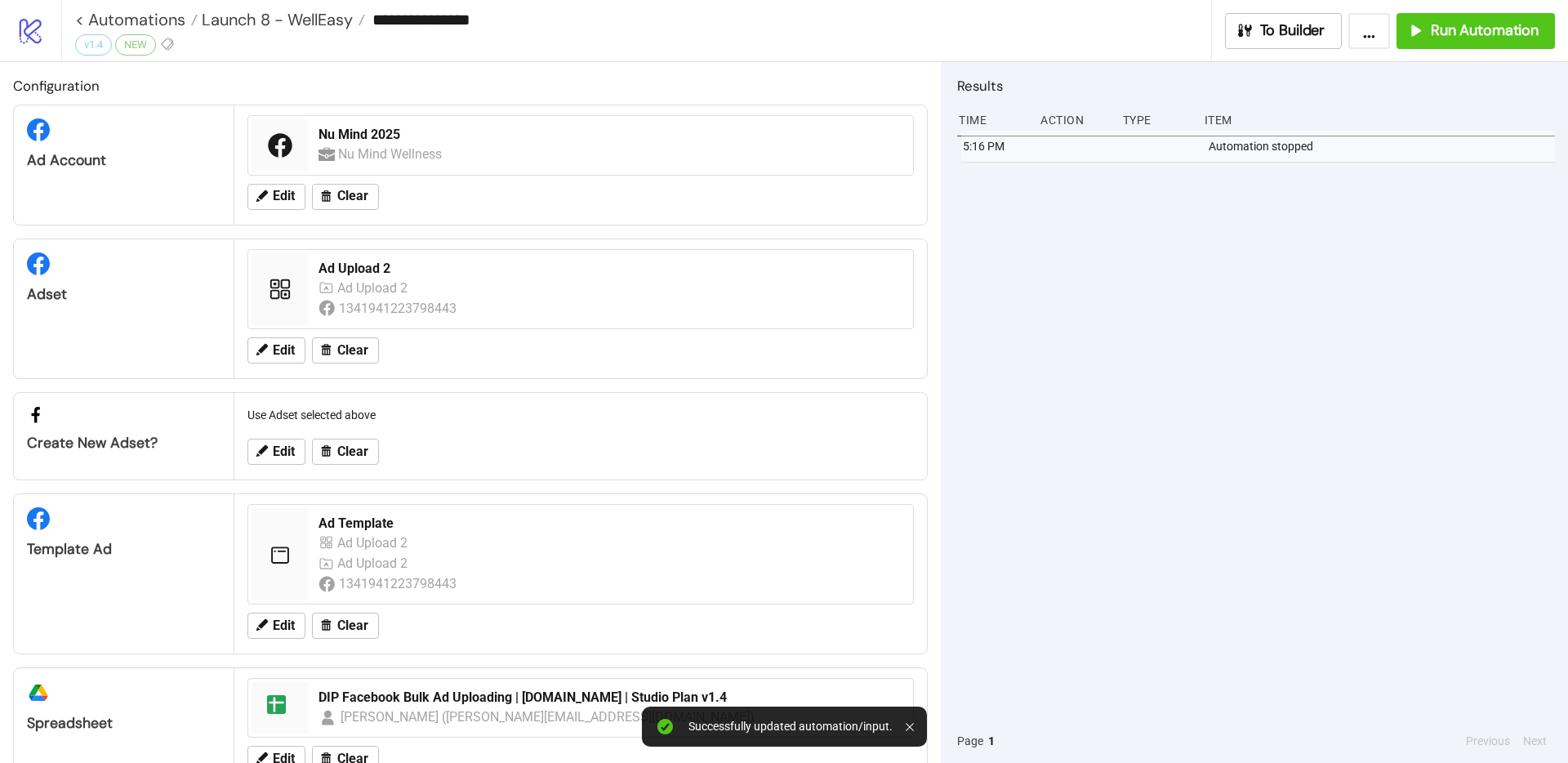
scroll to position [51, 0]
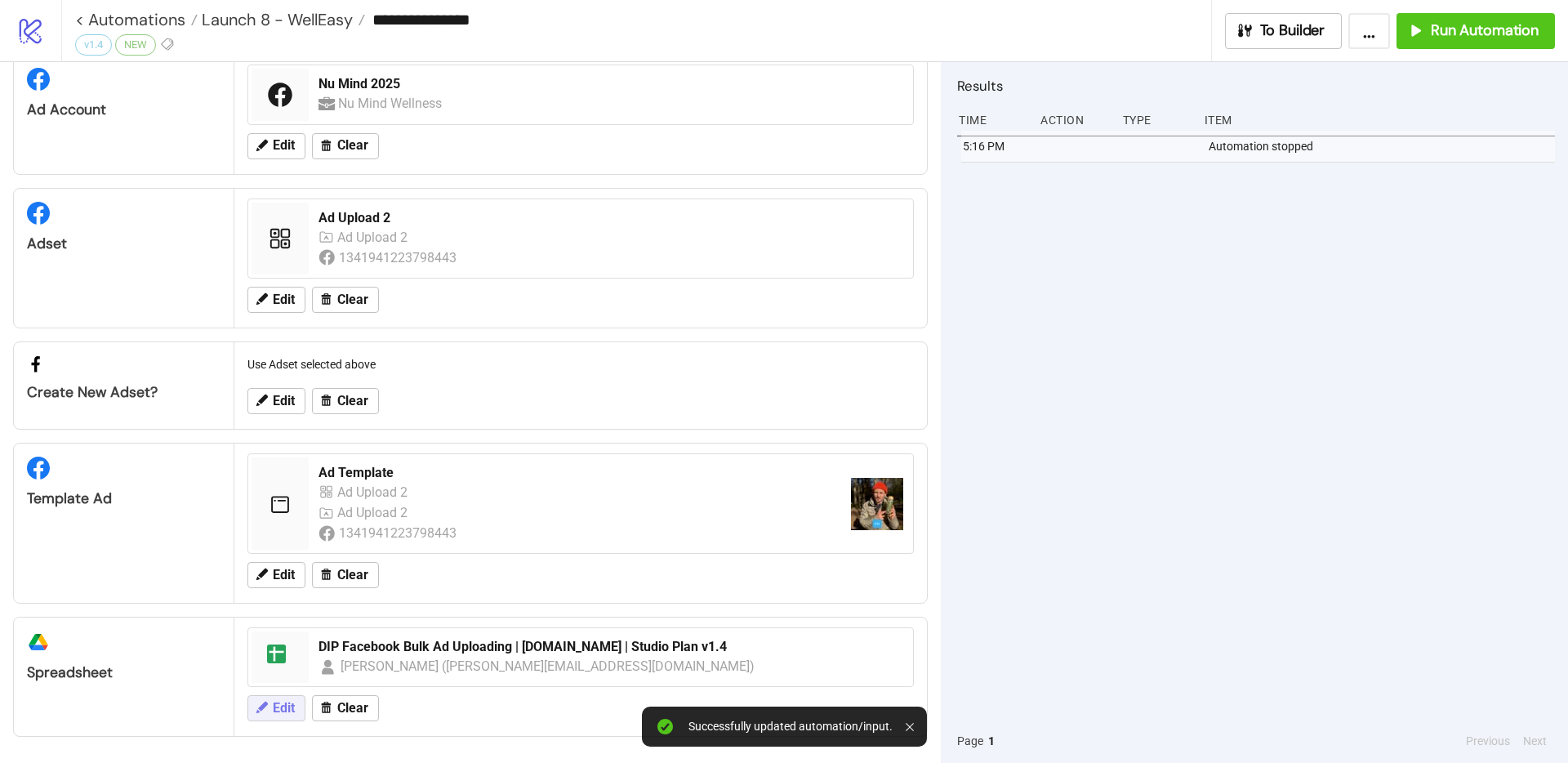
click at [295, 711] on button "Edit" at bounding box center [276, 708] width 58 height 26
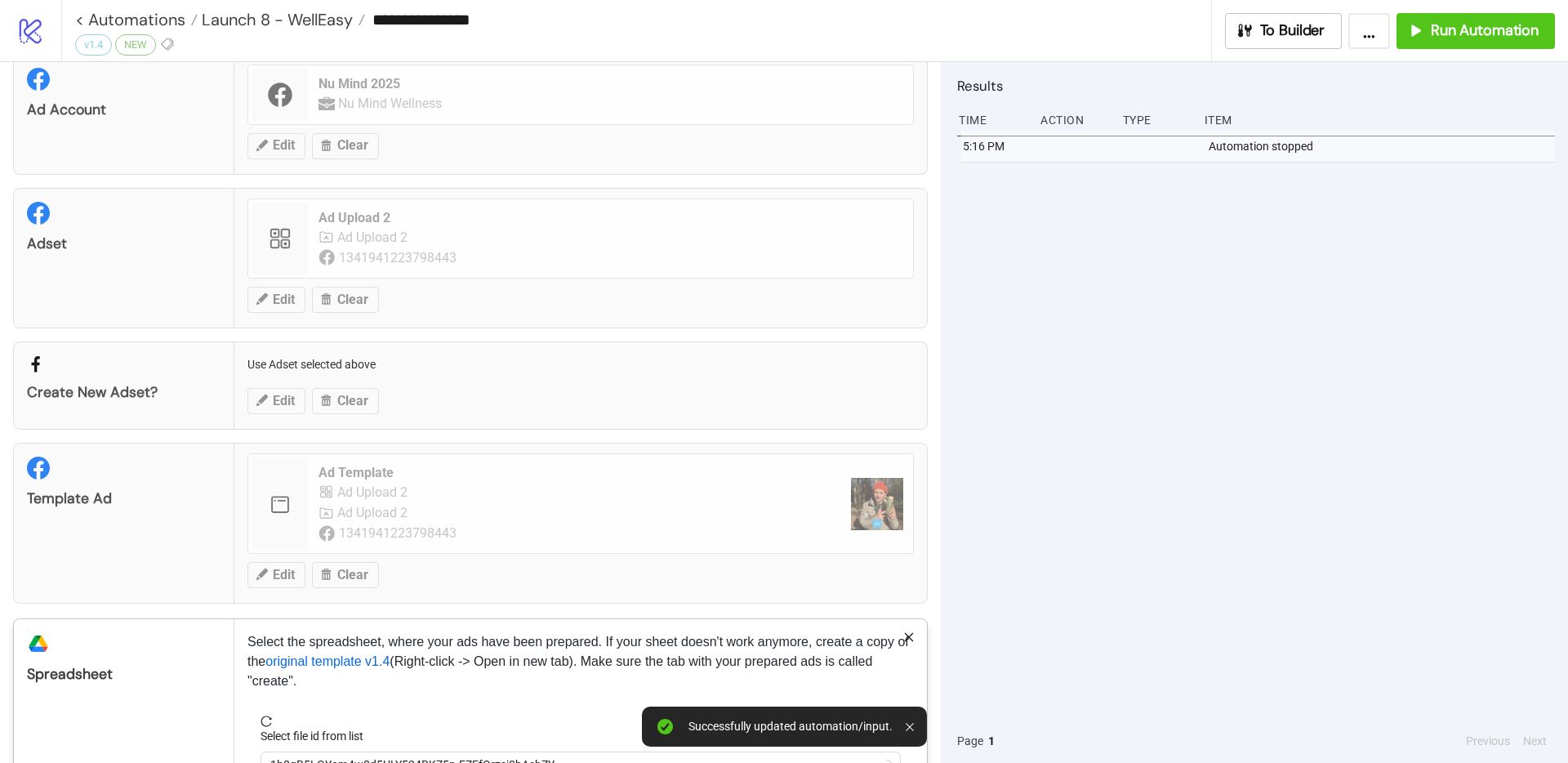
scroll to position [163, 0]
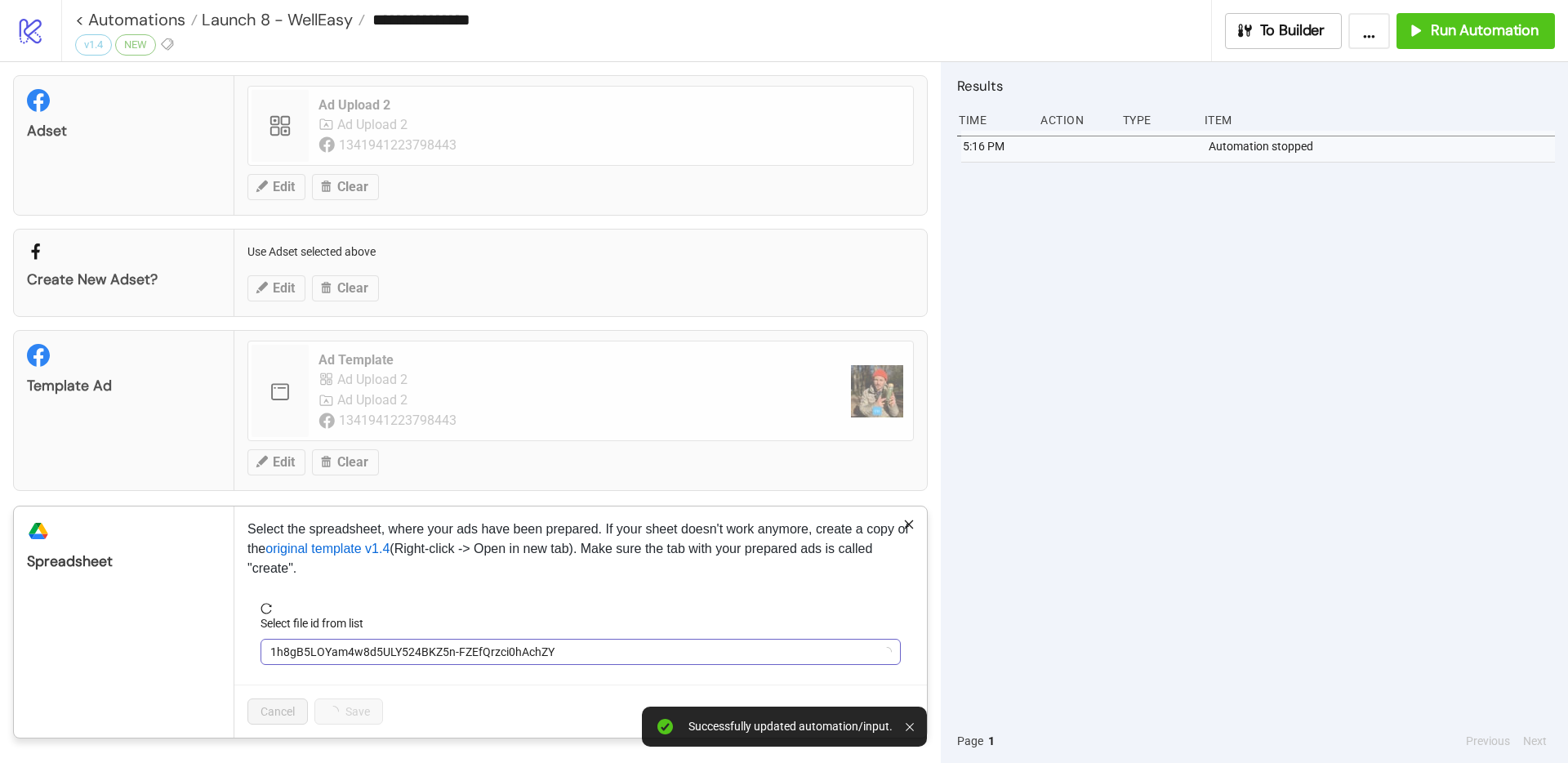
click at [396, 652] on span "1h8gB5LOYam4w8d5ULY524BKZ5n-FZEfQrzci0hAchZY" at bounding box center [580, 652] width 621 height 25
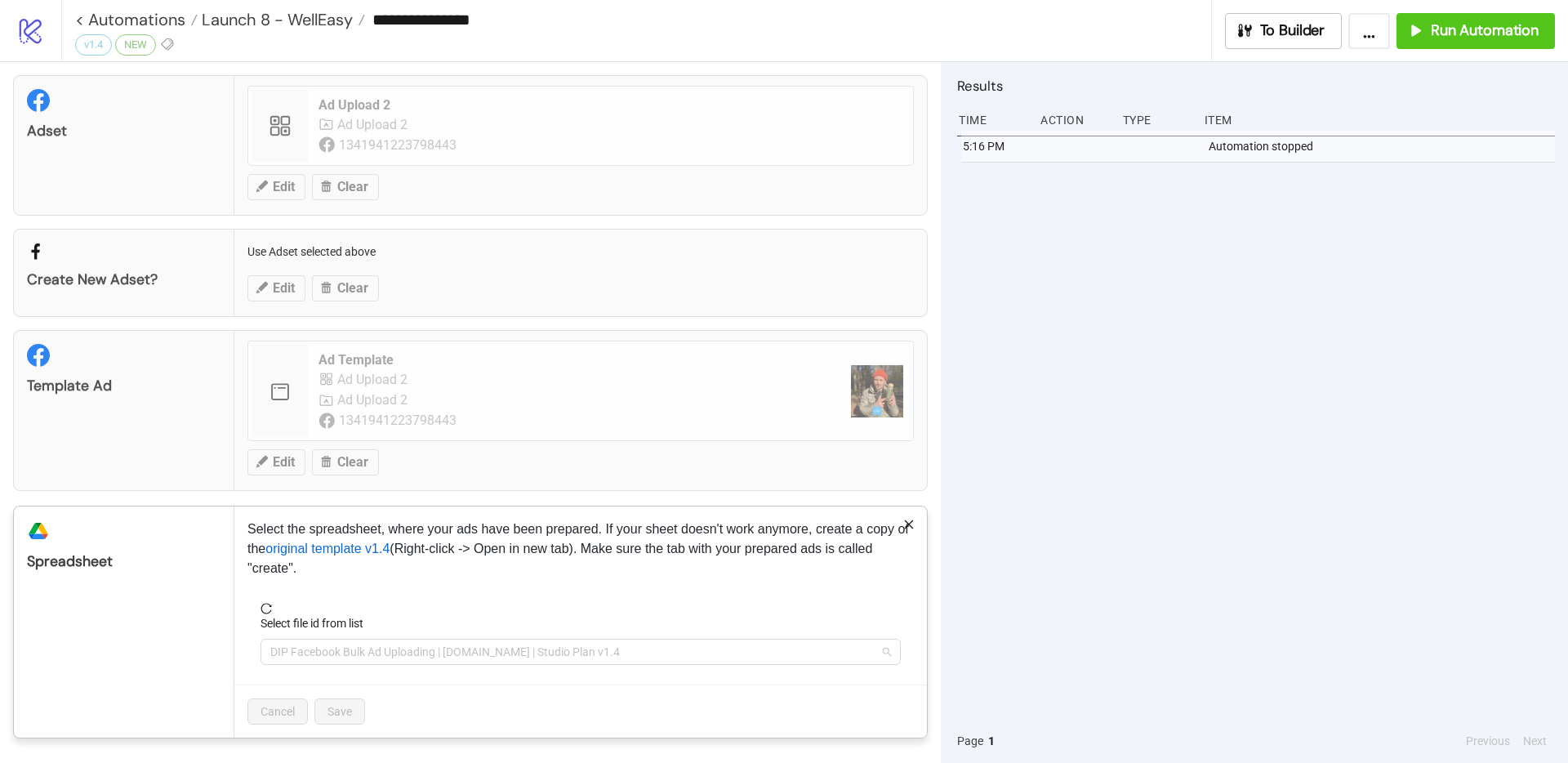
click at [396, 652] on span "DIP Facebook Bulk Ad Uploading | [DOMAIN_NAME] | Studio Plan v1.4" at bounding box center [580, 652] width 621 height 25
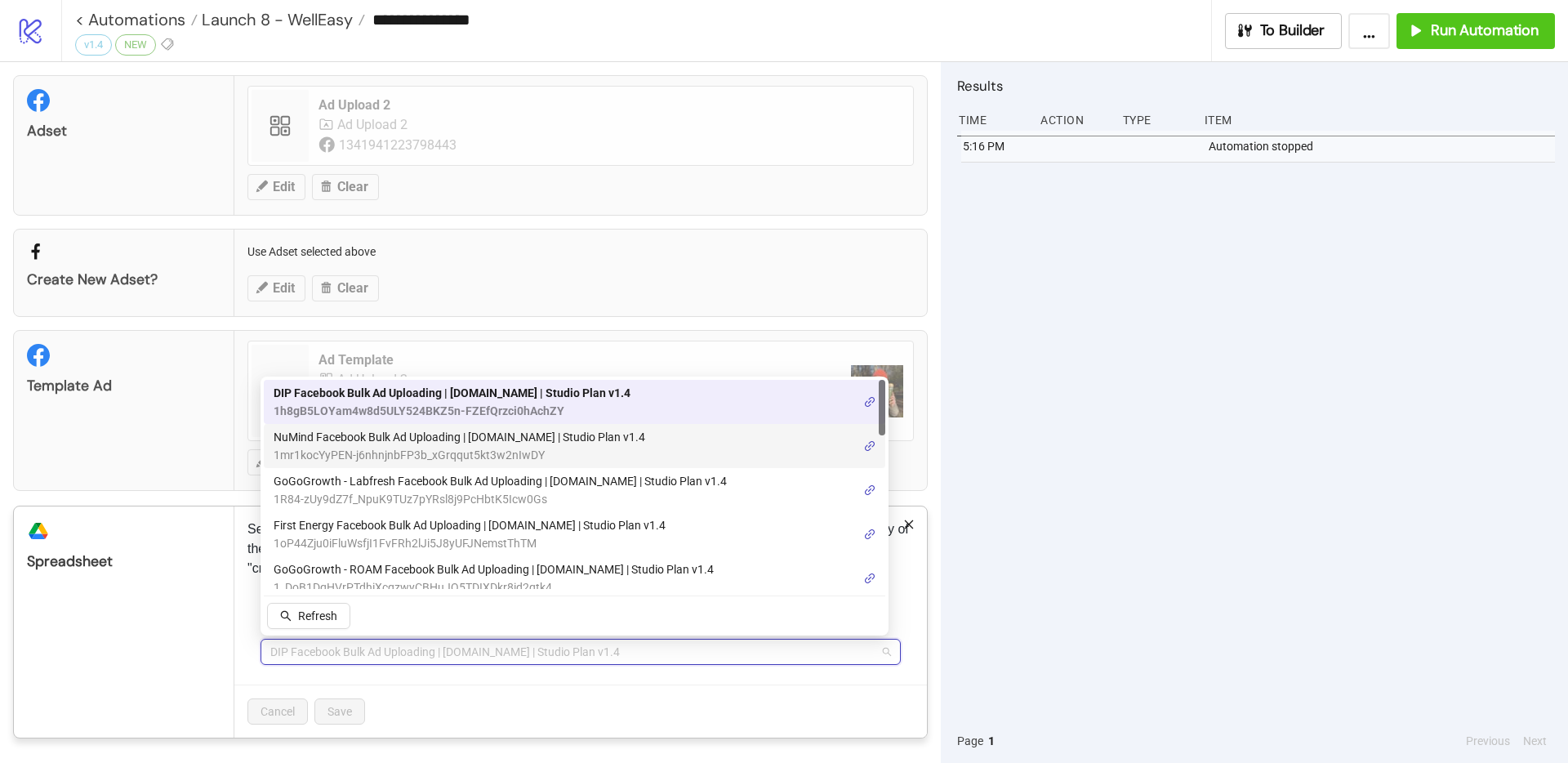
click at [430, 435] on span "NuMind Facebook Bulk Ad Uploading | [DOMAIN_NAME] | Studio Plan v1.4" at bounding box center [459, 437] width 372 height 18
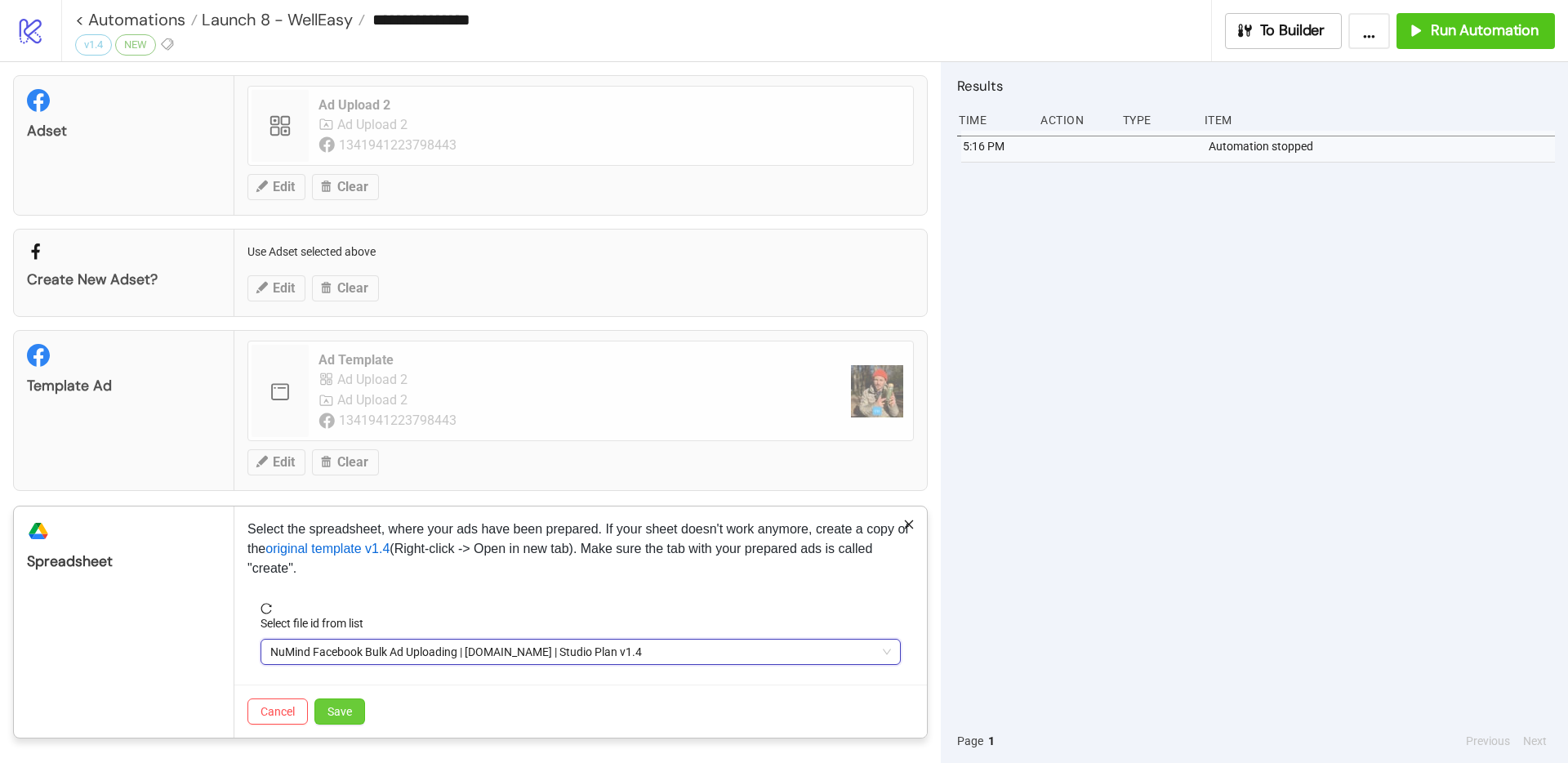
click at [356, 709] on button "Save" at bounding box center [339, 711] width 51 height 26
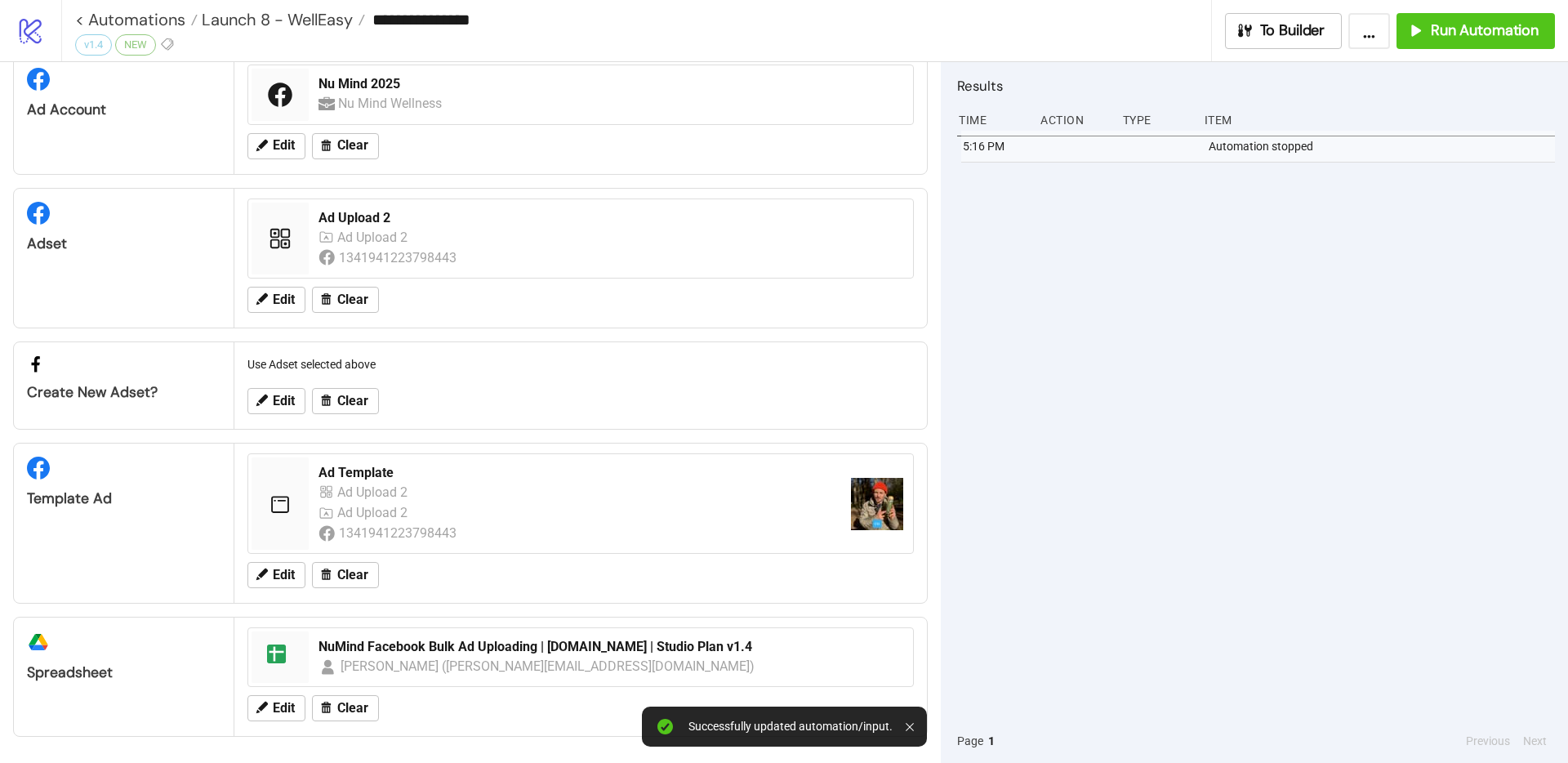
click at [1413, 54] on div "**********" at bounding box center [814, 31] width 1507 height 61
click at [1439, 35] on span "Run Automation" at bounding box center [1484, 31] width 108 height 19
